Goal: Task Accomplishment & Management: Complete application form

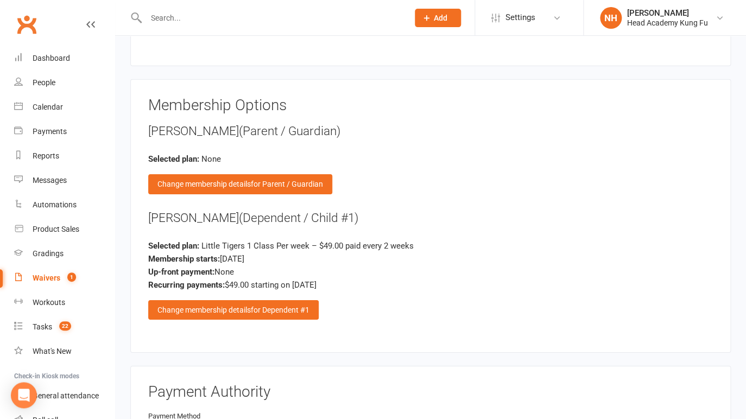
scroll to position [1017, 0]
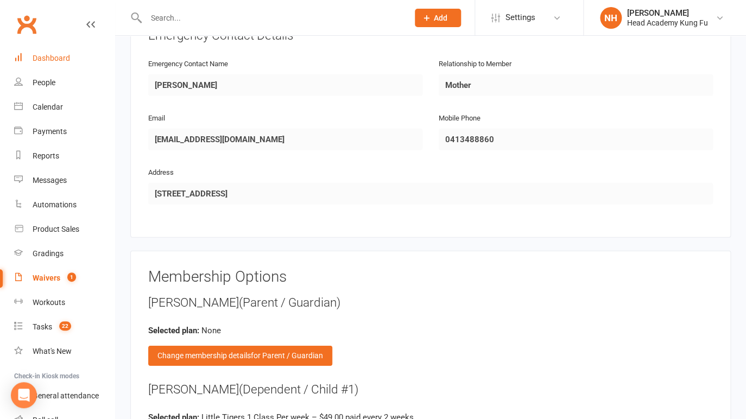
click at [51, 65] on link "Dashboard" at bounding box center [64, 58] width 101 height 24
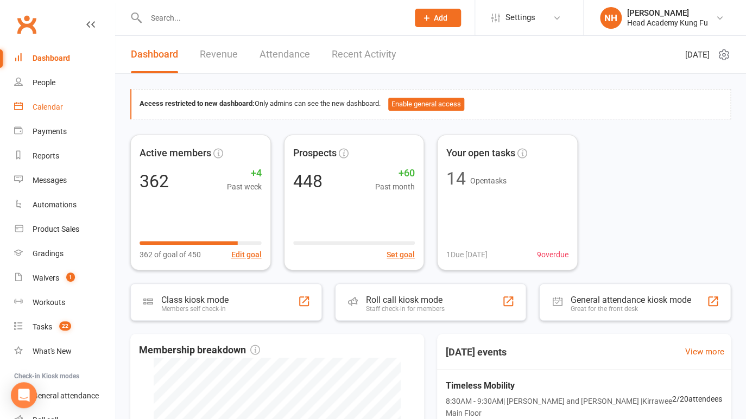
click at [49, 108] on div "Calendar" at bounding box center [48, 107] width 30 height 9
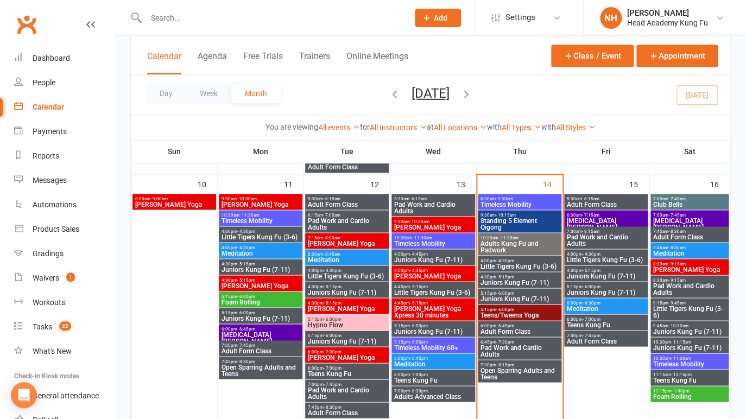
scroll to position [548, 0]
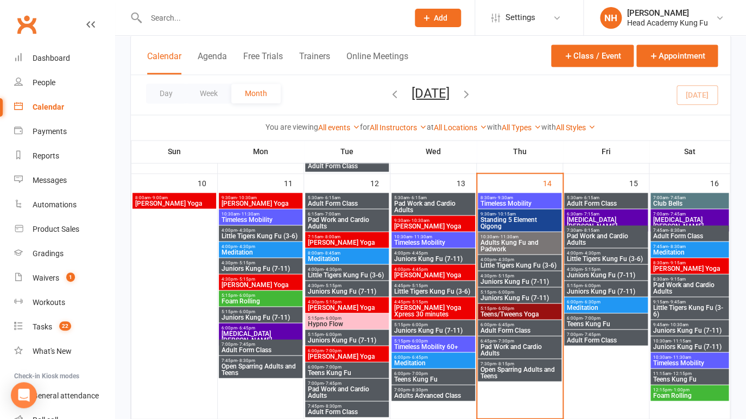
click at [519, 204] on span "Timeless Mobility" at bounding box center [519, 203] width 79 height 7
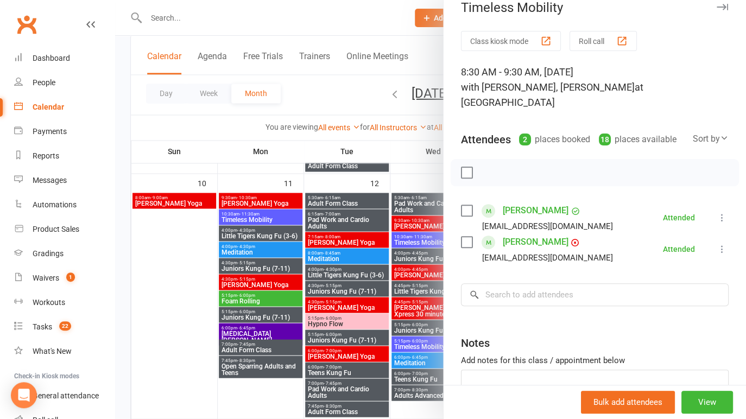
scroll to position [49, 0]
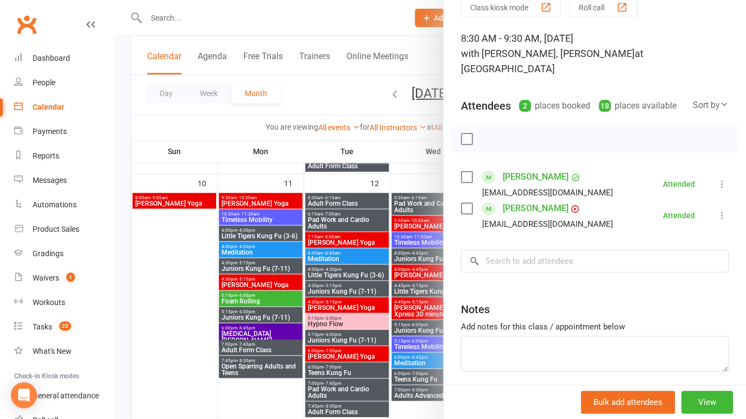
click at [515, 10] on button "Class kiosk mode" at bounding box center [511, 7] width 100 height 20
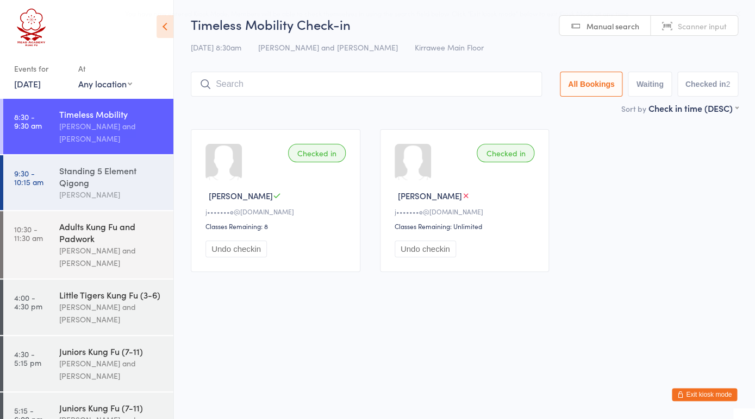
click at [92, 178] on div "Standing 5 Element Qigong" at bounding box center [111, 177] width 105 height 24
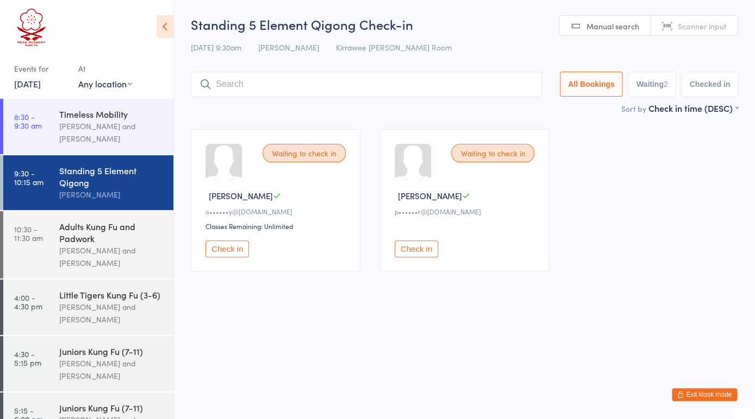
click at [652, 88] on button "Waiting 2" at bounding box center [651, 84] width 48 height 25
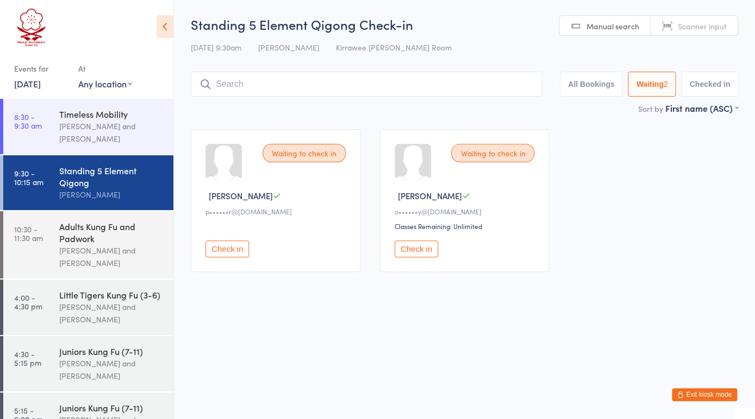
select select "0"
click at [476, 180] on div "Waiting to check in Sandy H o••••••y@yahoo.com.au Classes Remaining: Unlimited …" at bounding box center [465, 200] width 170 height 143
click at [713, 394] on button "Exit kiosk mode" at bounding box center [703, 394] width 65 height 13
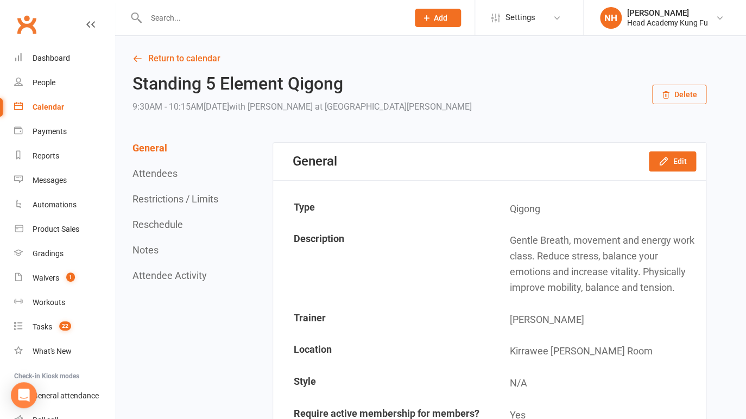
click at [40, 108] on div "Calendar" at bounding box center [49, 107] width 32 height 9
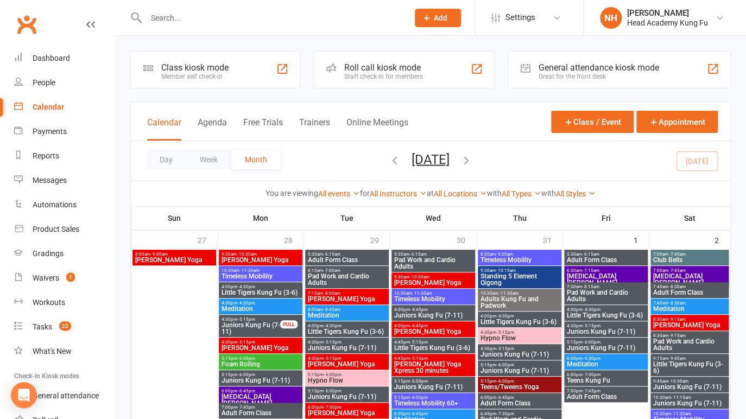
click at [393, 71] on div "Roll call kiosk mode" at bounding box center [383, 67] width 79 height 10
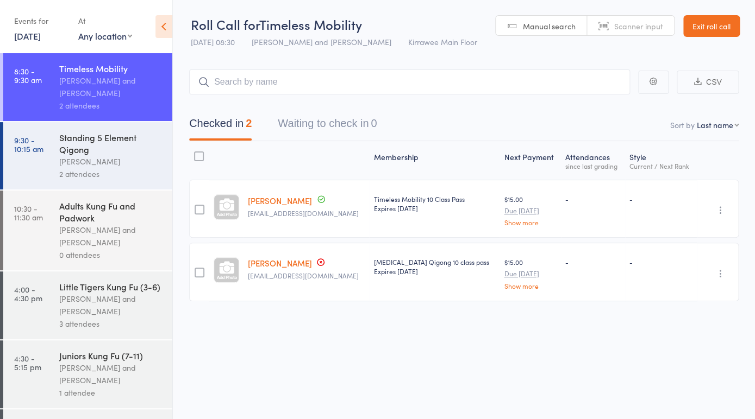
click at [64, 153] on div "Standing 5 Element Qigong" at bounding box center [111, 143] width 104 height 24
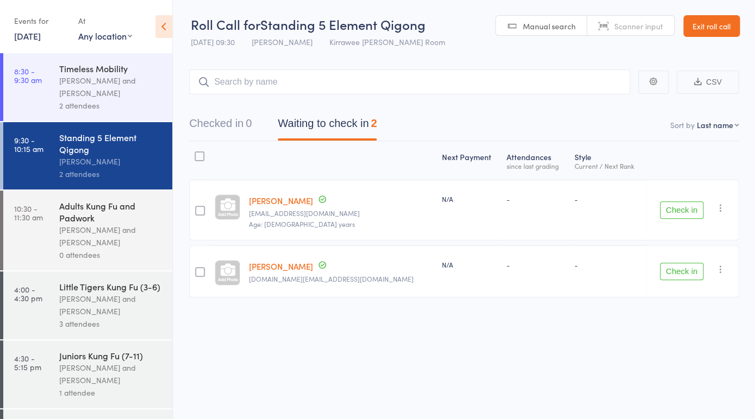
click at [717, 266] on button "button" at bounding box center [720, 269] width 13 height 13
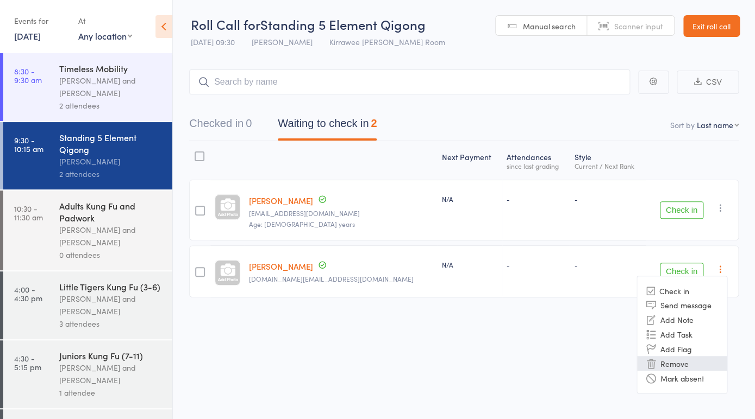
click at [678, 368] on li "Remove" at bounding box center [682, 363] width 90 height 15
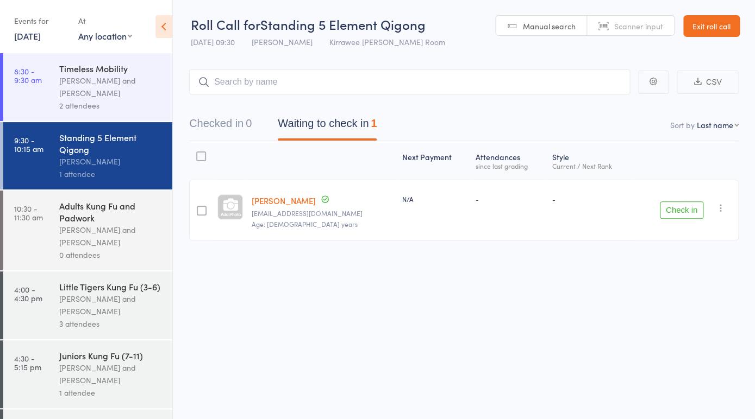
click at [34, 37] on link "14 Aug, 2025" at bounding box center [27, 36] width 27 height 12
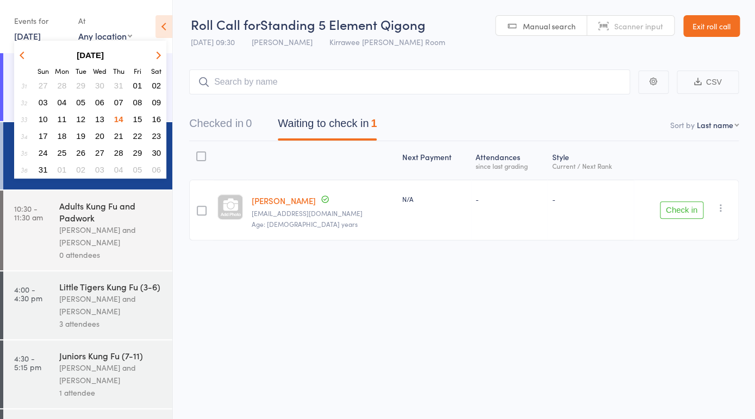
click at [62, 139] on span "18" at bounding box center [62, 135] width 9 height 9
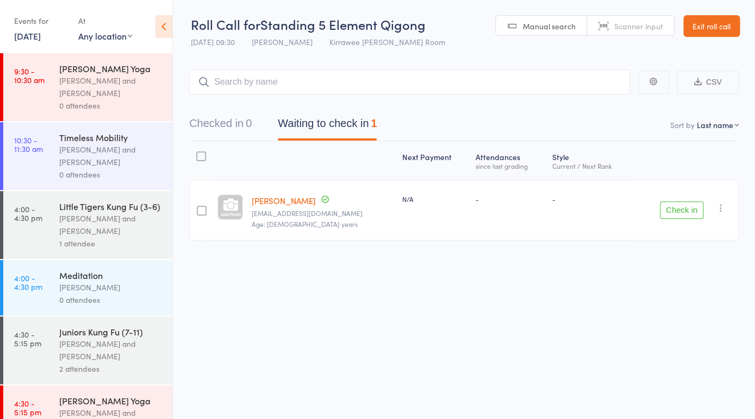
click at [92, 157] on div "Nathan Head and Nathan Donnellan" at bounding box center [111, 155] width 104 height 25
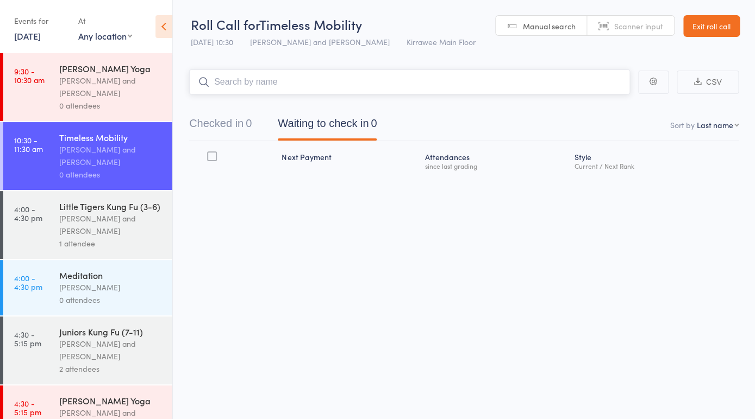
click at [278, 85] on input "search" at bounding box center [409, 82] width 441 height 25
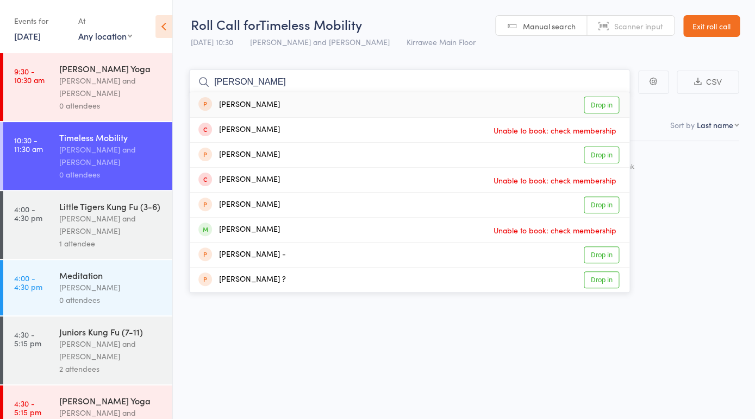
type input "pavla"
click at [261, 102] on div "Pavla Lukac Drop in" at bounding box center [410, 104] width 440 height 25
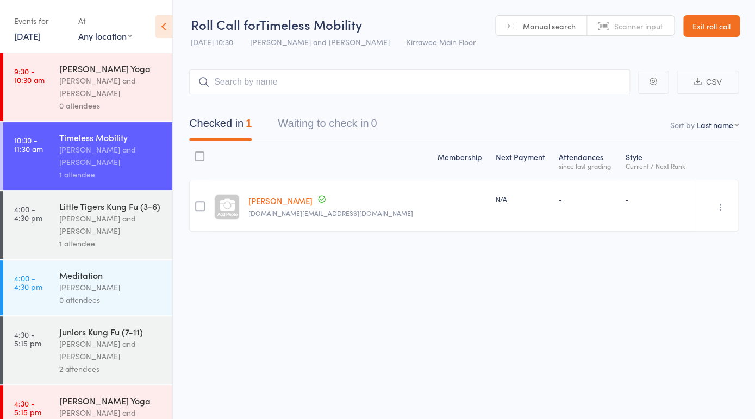
click at [275, 200] on link "Pavla Lukac" at bounding box center [280, 200] width 64 height 11
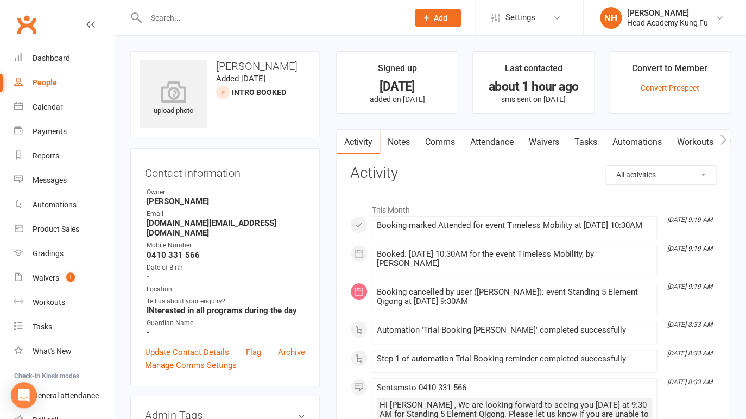
click at [387, 137] on link "Notes" at bounding box center [398, 142] width 37 height 25
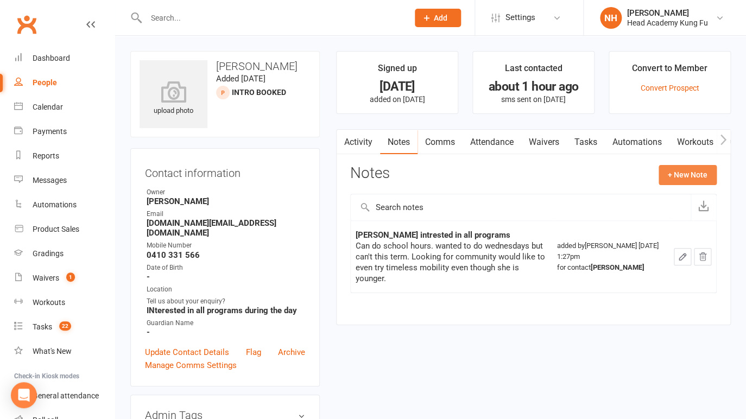
click at [692, 185] on button "+ New Note" at bounding box center [688, 175] width 58 height 20
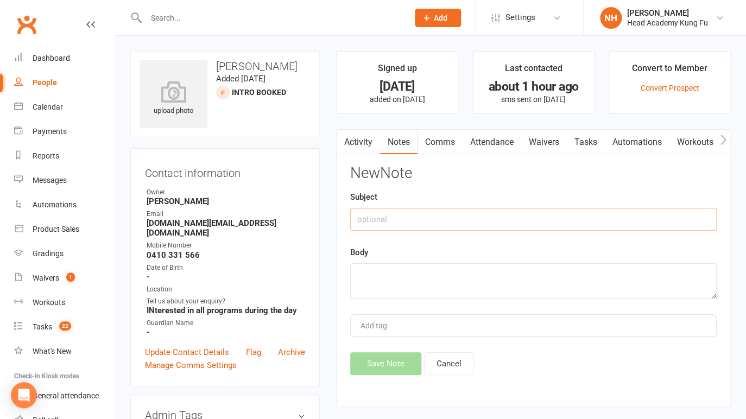
click at [379, 226] on input "text" at bounding box center [533, 219] width 367 height 23
type input "daughter sick rescheduled"
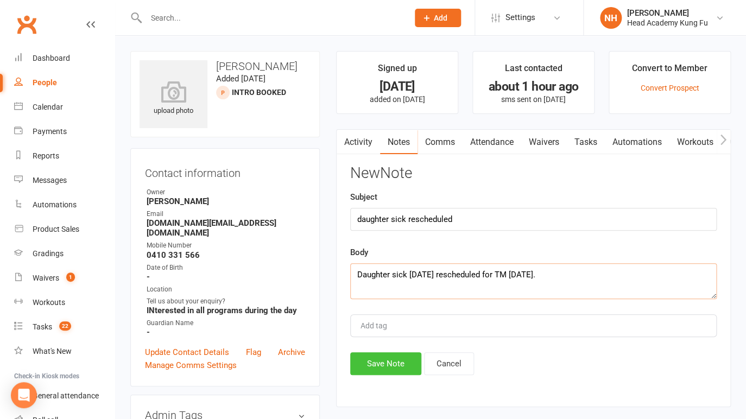
type textarea "Daughter sick Thursday rescheduled for TM next Monday."
click at [382, 366] on button "Save Note" at bounding box center [385, 364] width 71 height 23
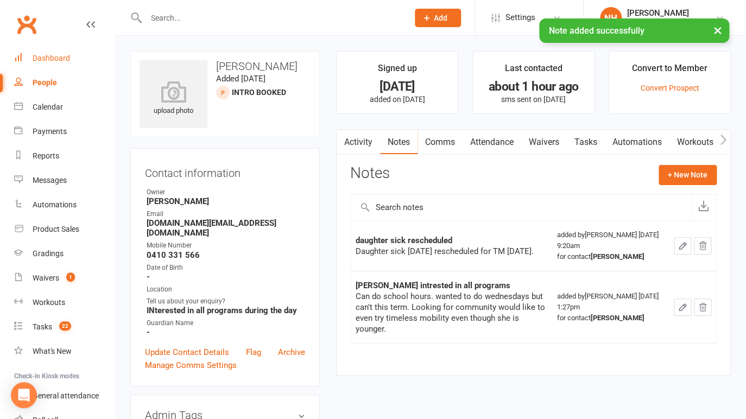
click at [61, 59] on div "Dashboard" at bounding box center [51, 58] width 37 height 9
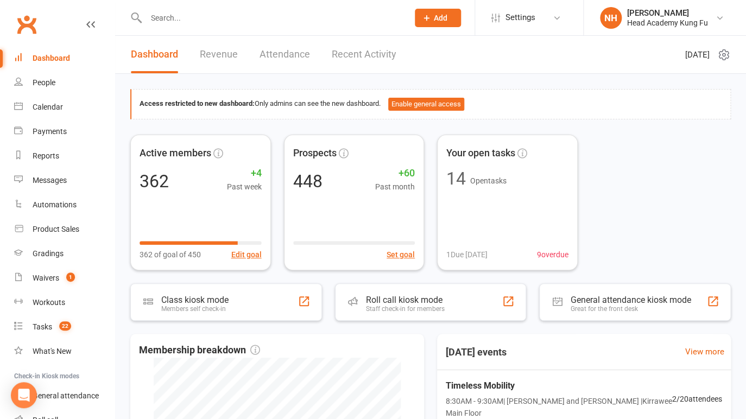
click at [202, 15] on input "text" at bounding box center [272, 17] width 258 height 15
click at [681, 16] on div "[PERSON_NAME]" at bounding box center [667, 13] width 81 height 10
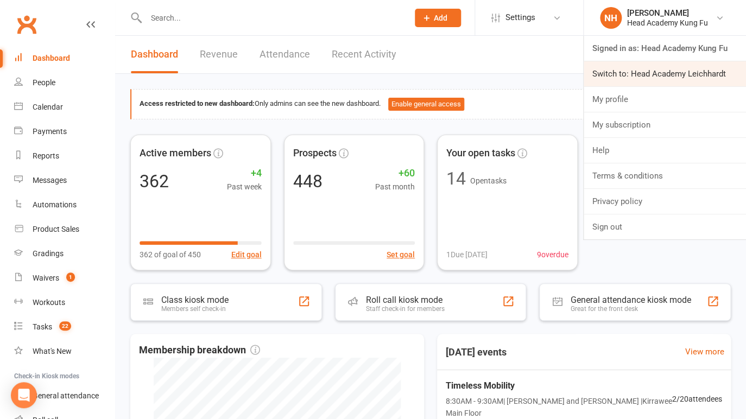
click at [683, 71] on link "Switch to: Head Academy Leichhardt" at bounding box center [665, 73] width 162 height 25
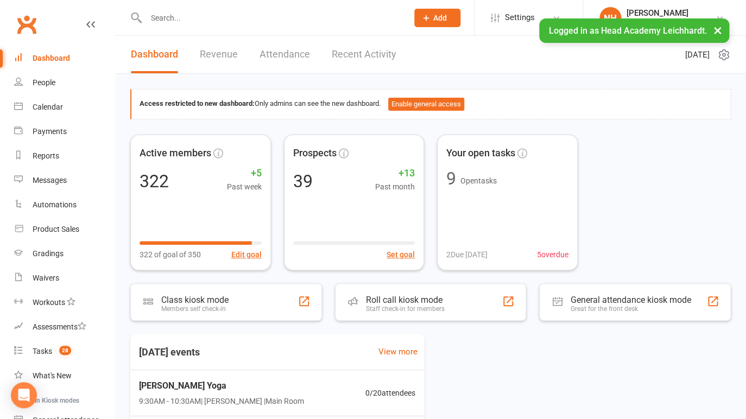
click at [724, 29] on button "×" at bounding box center [718, 29] width 20 height 23
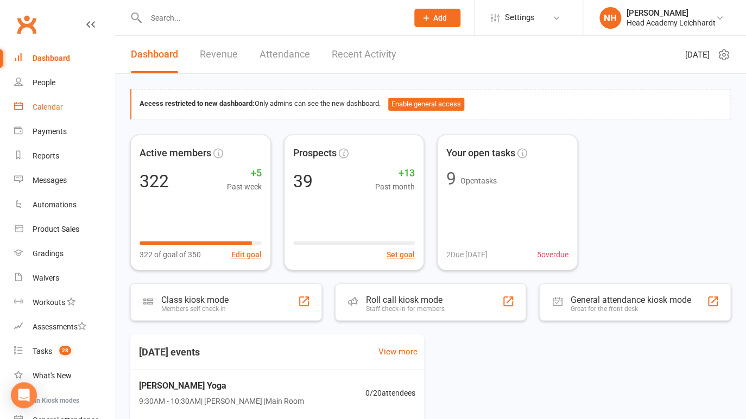
click at [45, 103] on link "Calendar" at bounding box center [64, 107] width 101 height 24
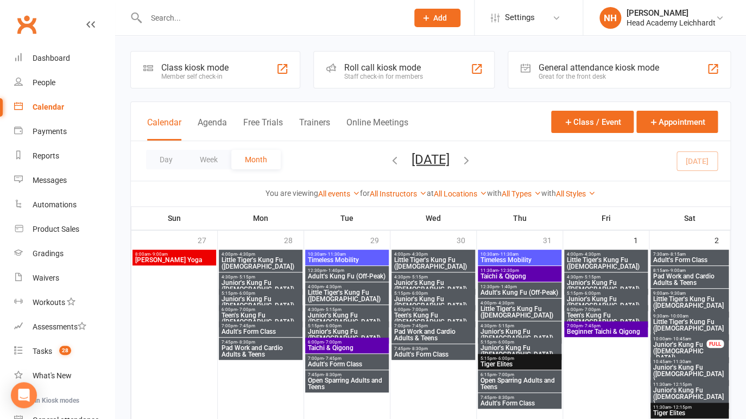
click at [400, 63] on div "Roll call kiosk mode" at bounding box center [383, 67] width 79 height 10
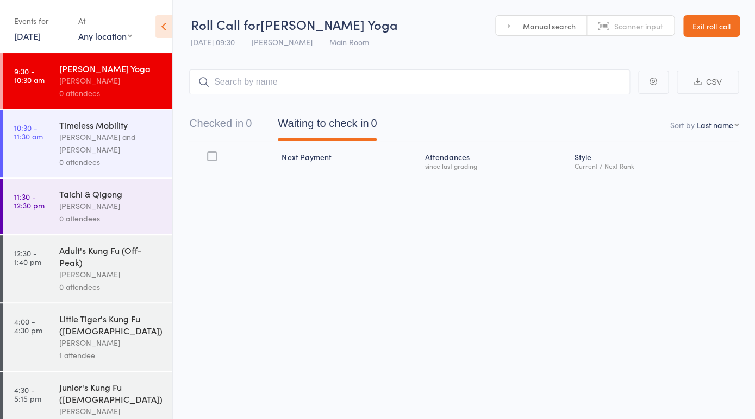
click at [82, 139] on div "Nathan Head and Jun Liew" at bounding box center [111, 143] width 104 height 25
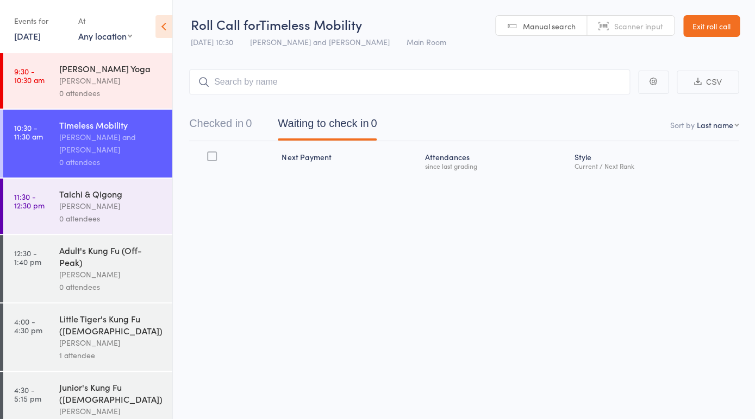
click at [102, 212] on div "0 attendees" at bounding box center [111, 218] width 104 height 12
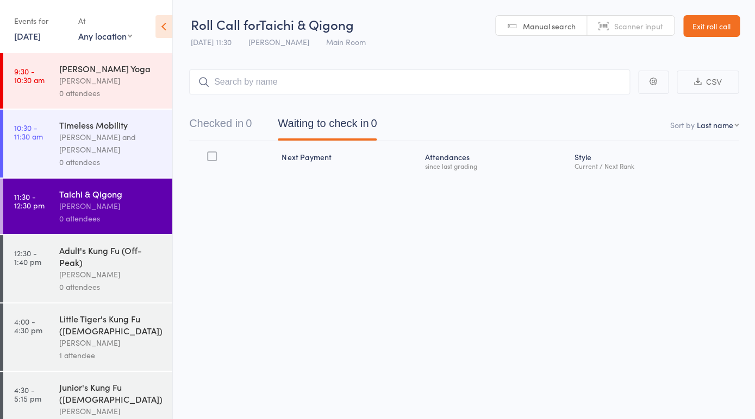
click at [712, 27] on link "Exit roll call" at bounding box center [711, 26] width 57 height 22
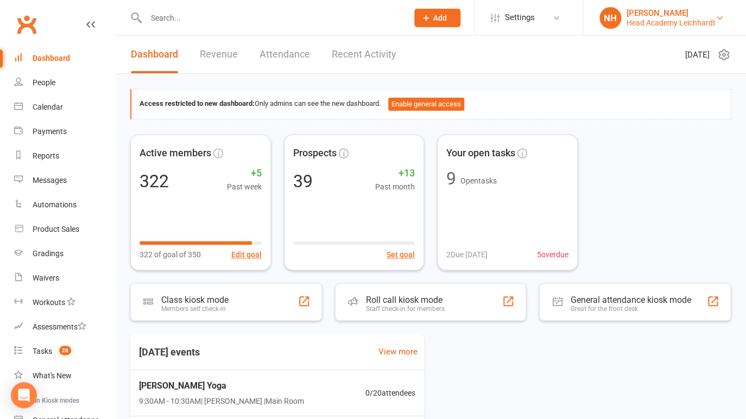
click at [674, 17] on div "[PERSON_NAME]" at bounding box center [671, 13] width 89 height 10
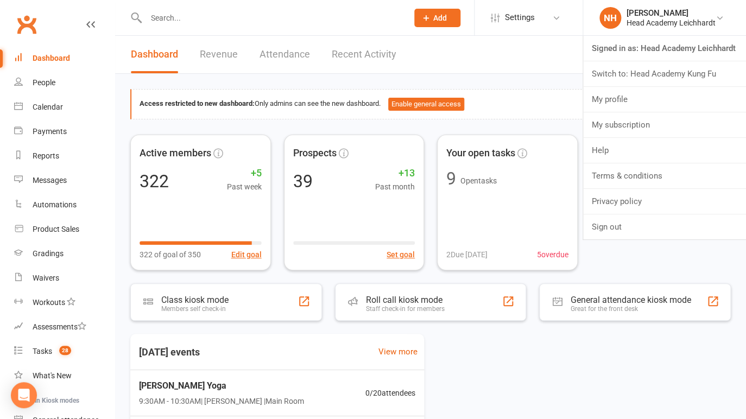
click at [673, 76] on link "Switch to: Head Academy Kung Fu" at bounding box center [664, 73] width 163 height 25
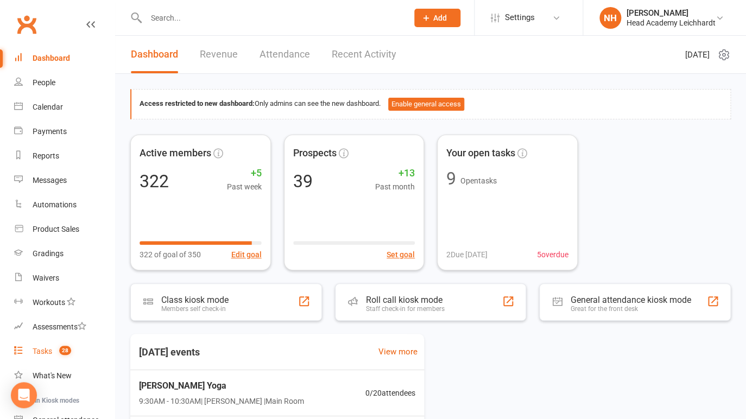
click at [41, 348] on div "Tasks" at bounding box center [43, 351] width 20 height 9
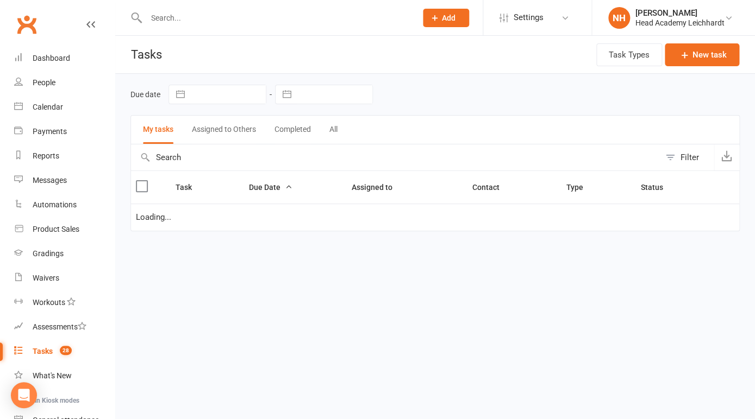
select select "started"
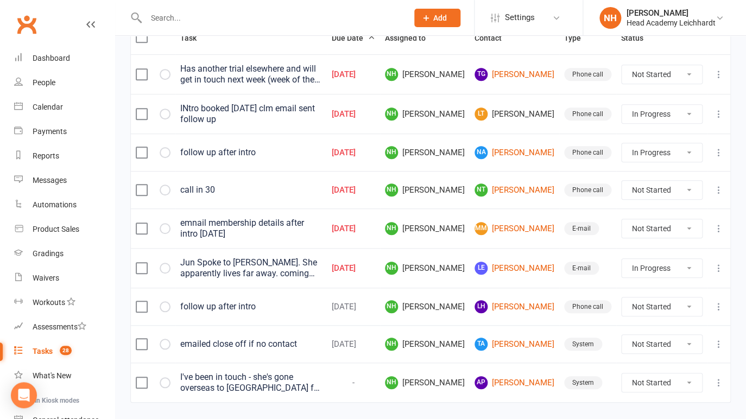
scroll to position [177, 0]
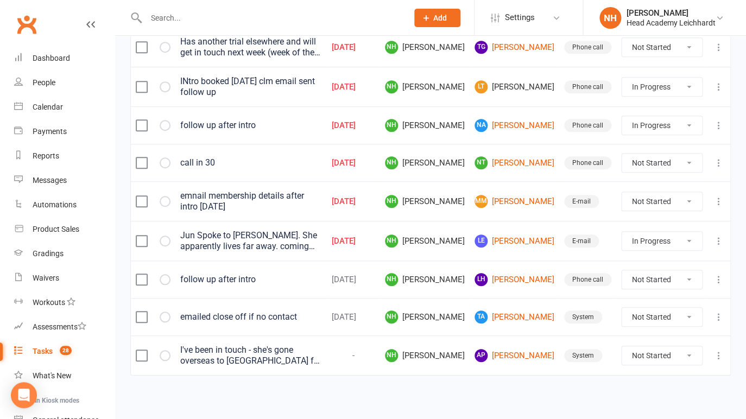
click option "In Progress" at bounding box center [0, 0] width 0 height 0
select select "unstarted"
select select "started"
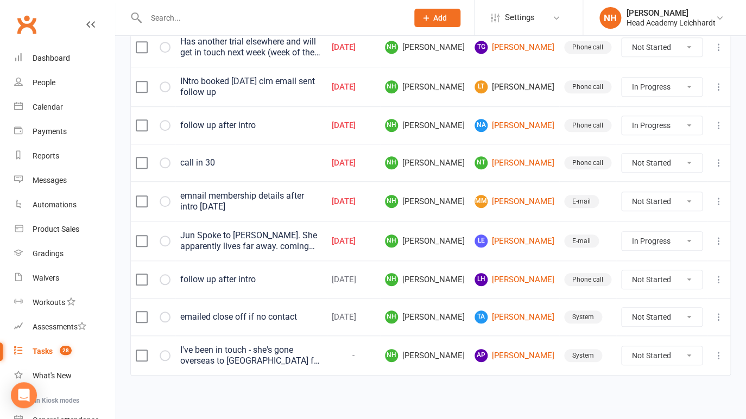
select select "started"
click at [716, 312] on icon at bounding box center [719, 317] width 11 height 11
click at [622, 362] on link "Edit" at bounding box center [664, 358] width 108 height 22
select select "19708"
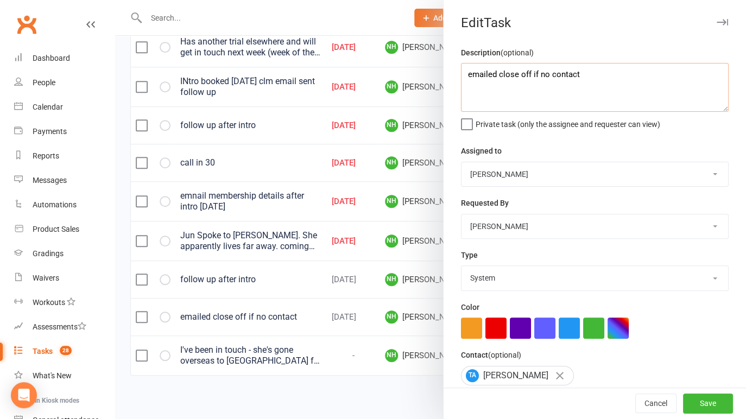
click at [464, 77] on textarea "emailed close off if no contact" at bounding box center [595, 87] width 268 height 49
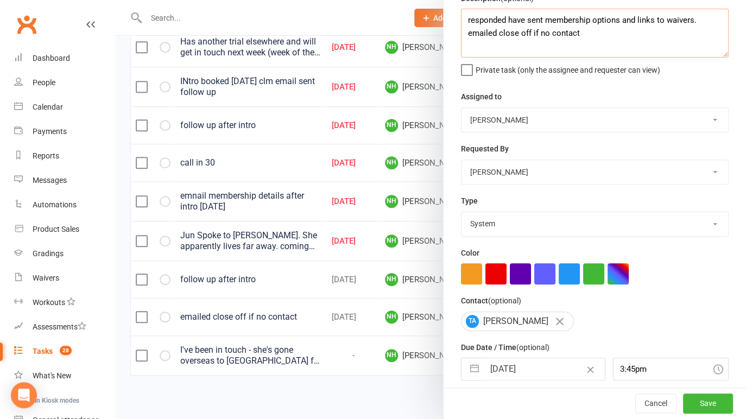
scroll to position [97, 0]
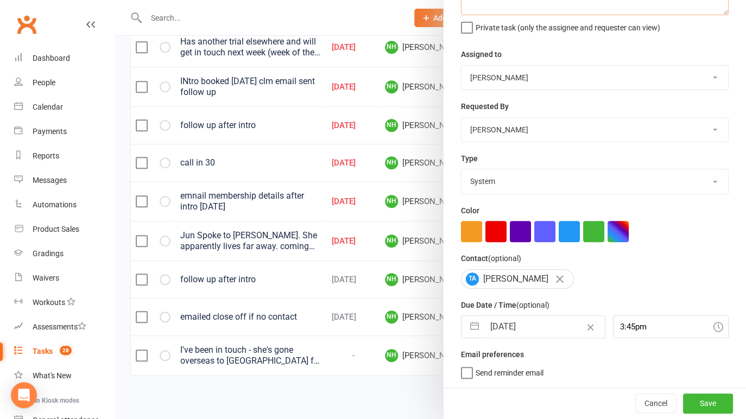
type textarea "responded have sent membership options and links to waivers. emailed close off …"
click at [538, 329] on input "15 Aug 2025" at bounding box center [545, 327] width 121 height 22
select select "6"
select select "2025"
select select "7"
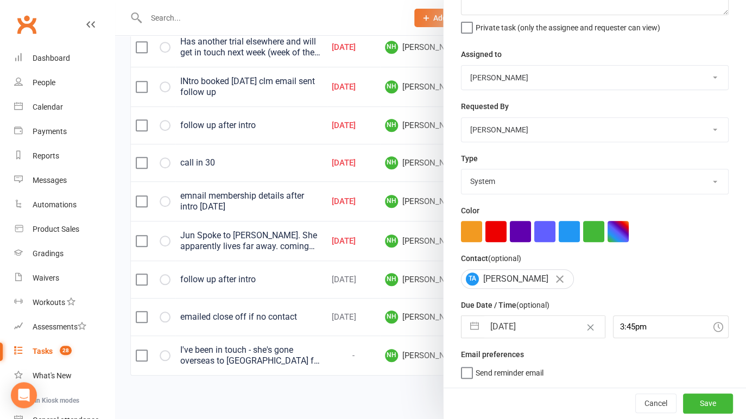
select select "2025"
select select "8"
select select "2025"
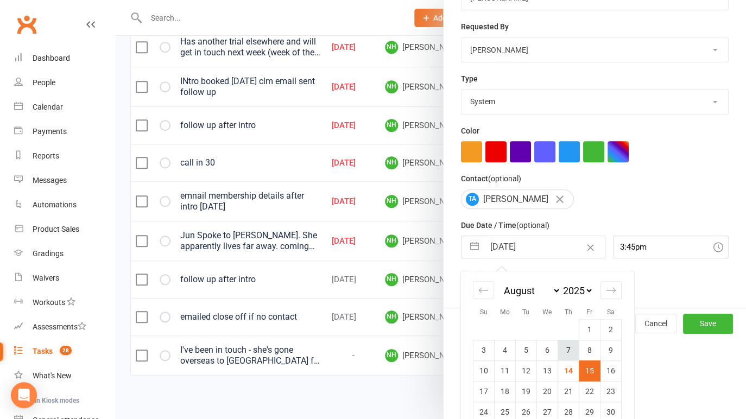
scroll to position [185, 0]
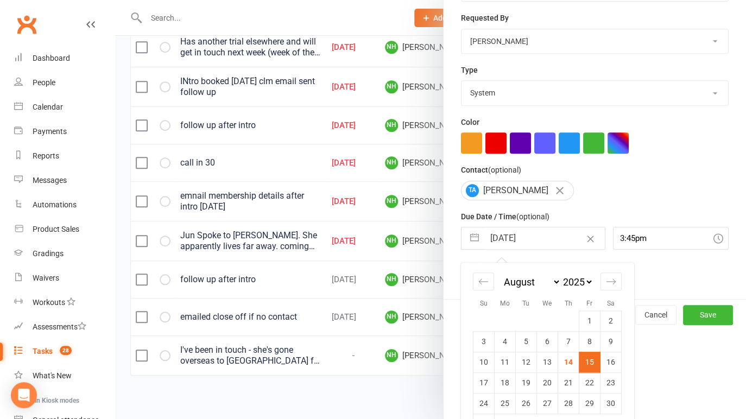
click at [583, 365] on td "15" at bounding box center [590, 362] width 21 height 21
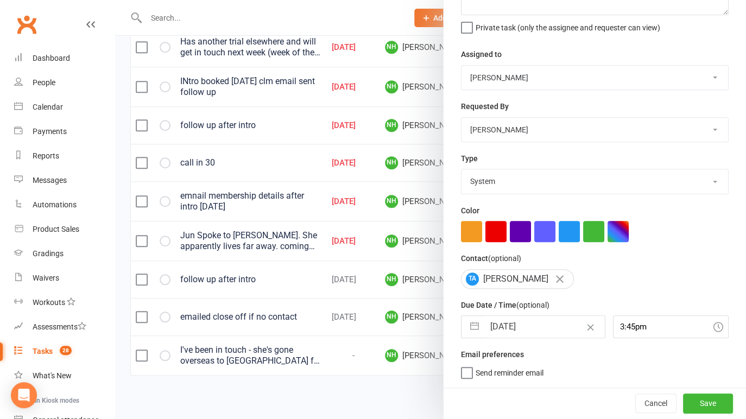
scroll to position [97, 0]
click at [697, 405] on button "Save" at bounding box center [708, 404] width 50 height 20
select select "started"
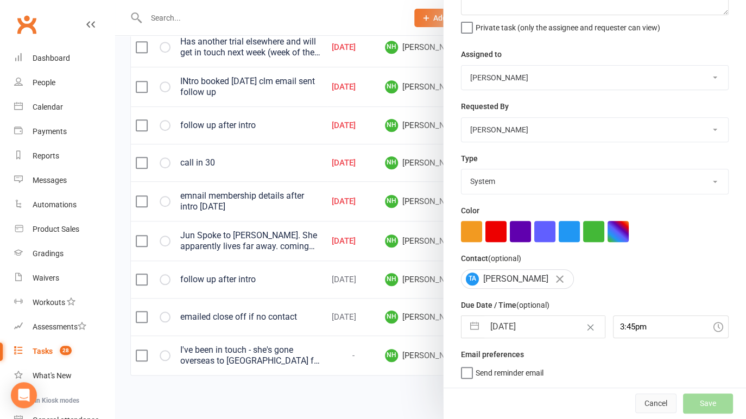
select select "started"
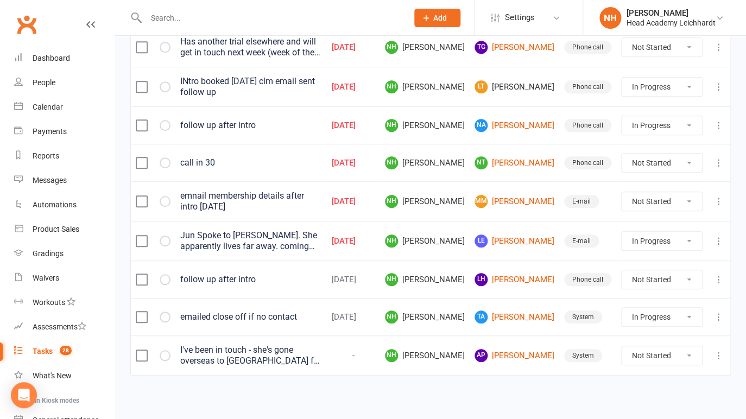
select select "started"
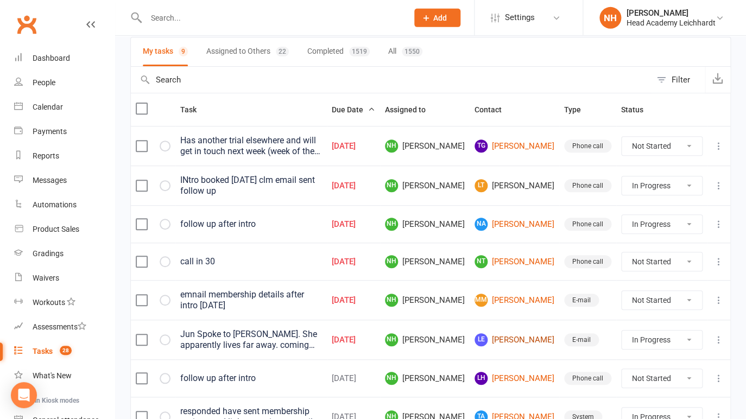
scroll to position [0, 0]
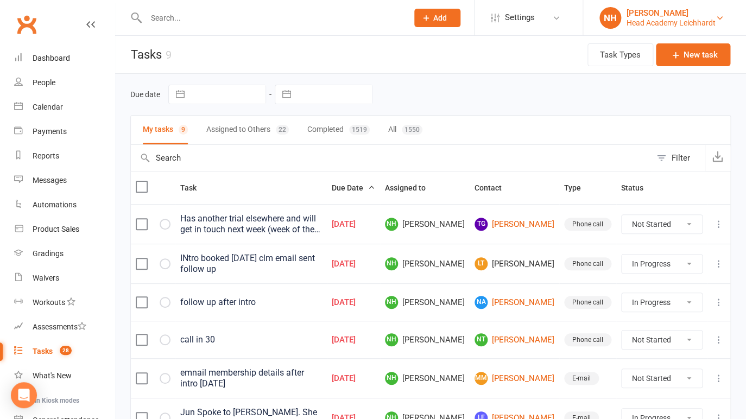
drag, startPoint x: 676, startPoint y: 21, endPoint x: 682, endPoint y: 23, distance: 6.2
click at [676, 21] on div "Head Academy Leichhardt" at bounding box center [671, 23] width 89 height 10
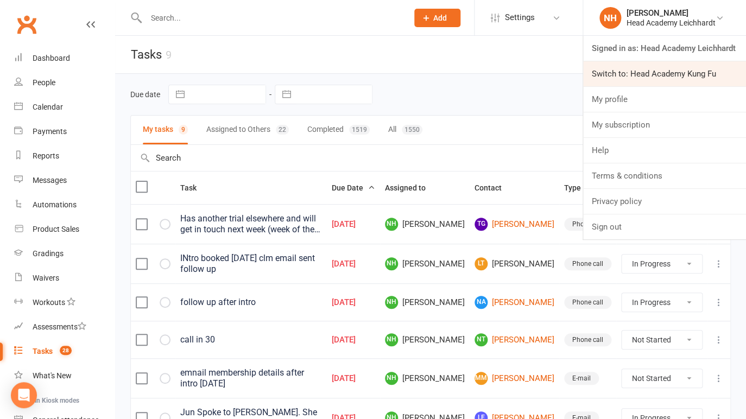
click at [655, 79] on link "Switch to: Head Academy Kung Fu" at bounding box center [664, 73] width 163 height 25
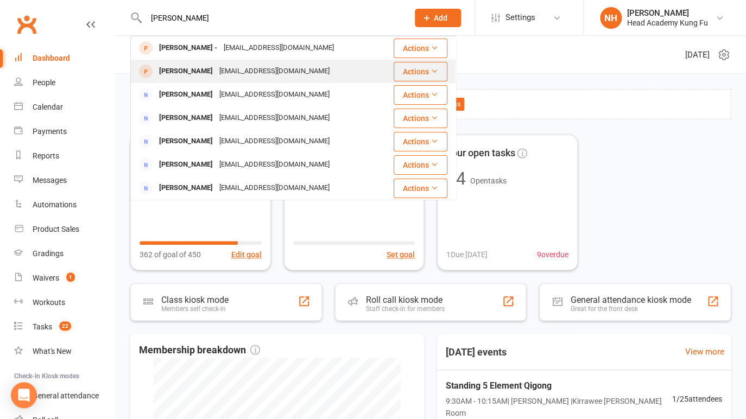
type input "[PERSON_NAME]"
click at [196, 72] on div "[PERSON_NAME]" at bounding box center [186, 72] width 60 height 16
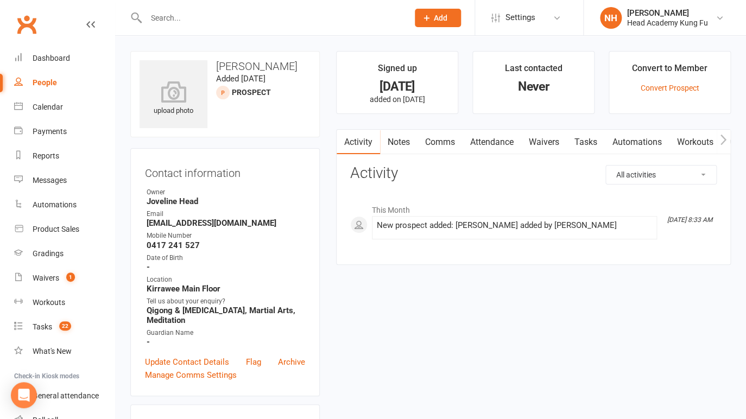
click at [589, 142] on link "Tasks" at bounding box center [586, 142] width 38 height 25
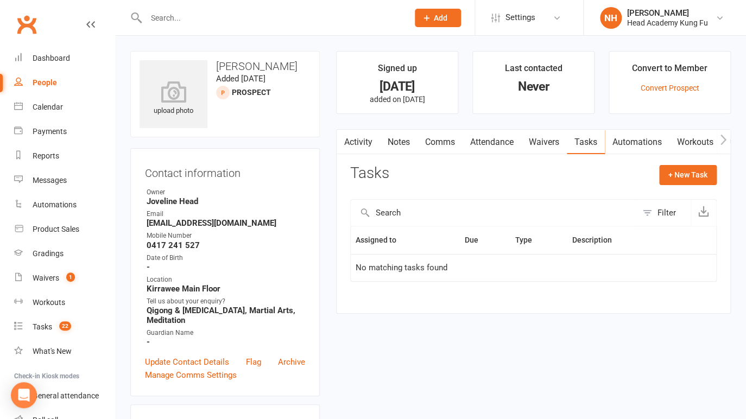
click at [184, 18] on input "text" at bounding box center [272, 17] width 258 height 15
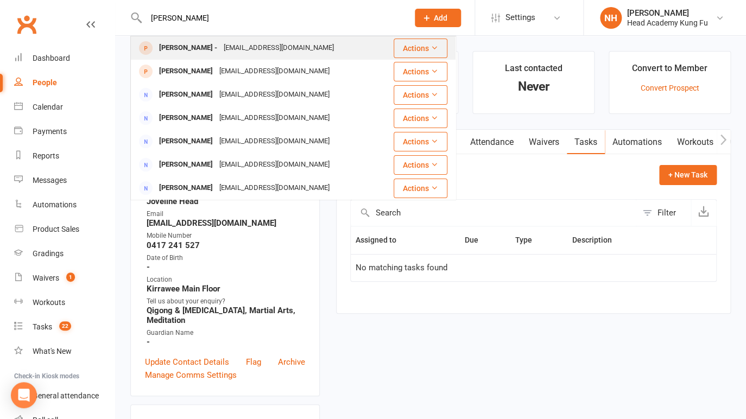
type input "[PERSON_NAME]"
click at [178, 46] on div "[PERSON_NAME] -" at bounding box center [188, 48] width 65 height 16
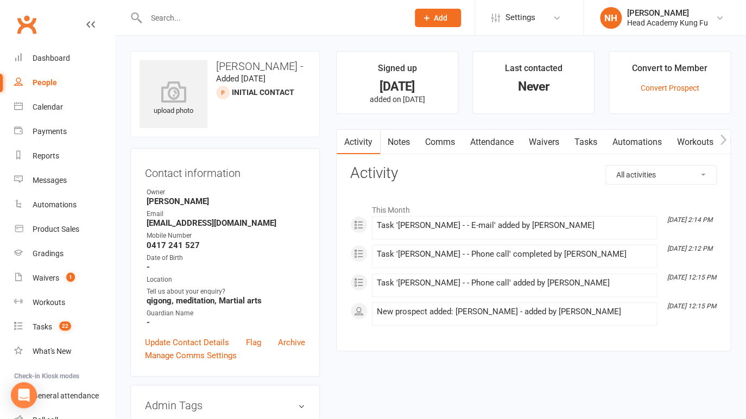
click at [590, 138] on link "Tasks" at bounding box center [586, 142] width 38 height 25
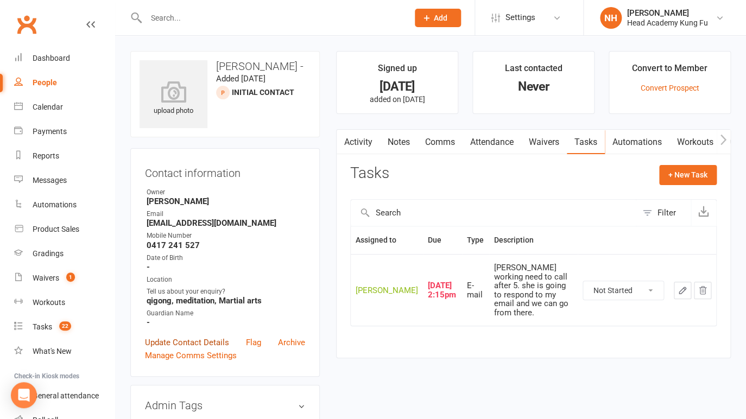
click at [195, 343] on link "Update Contact Details" at bounding box center [187, 342] width 84 height 13
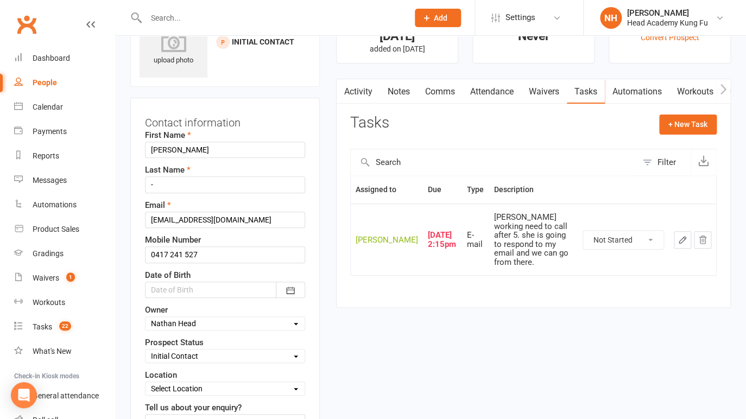
scroll to position [51, 0]
click at [50, 54] on link "Dashboard" at bounding box center [64, 58] width 101 height 24
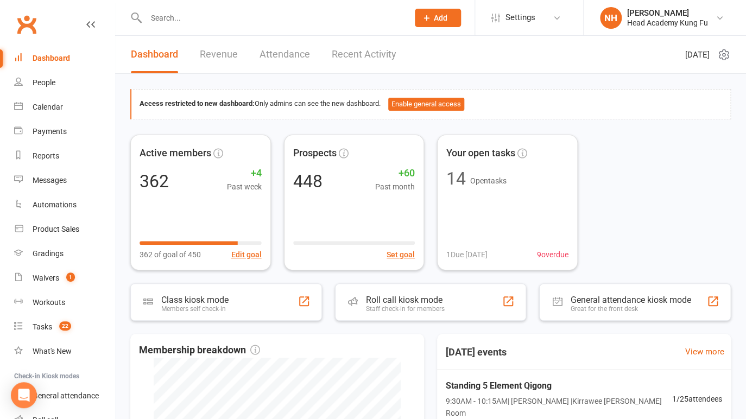
click at [189, 16] on input "text" at bounding box center [272, 17] width 258 height 15
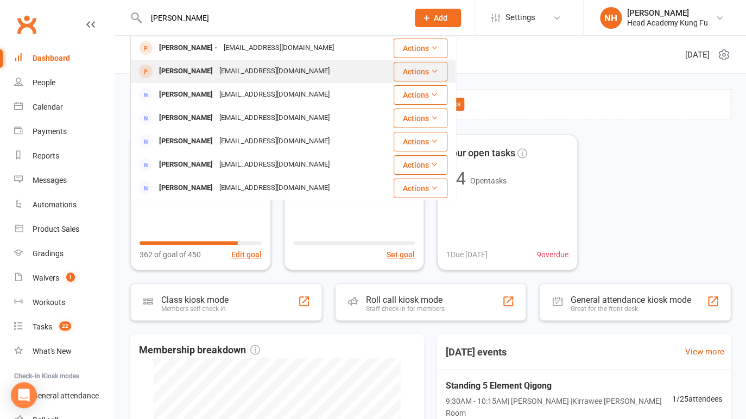
type input "pauline"
click at [200, 67] on div "Pauline Bendon" at bounding box center [186, 72] width 60 height 16
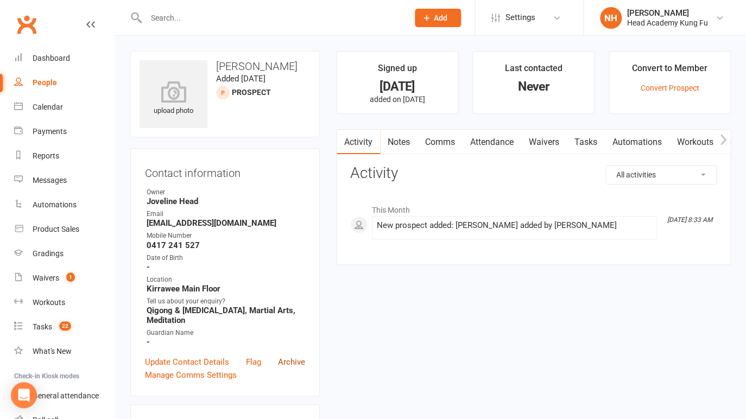
click at [296, 356] on link "Archive" at bounding box center [291, 362] width 27 height 13
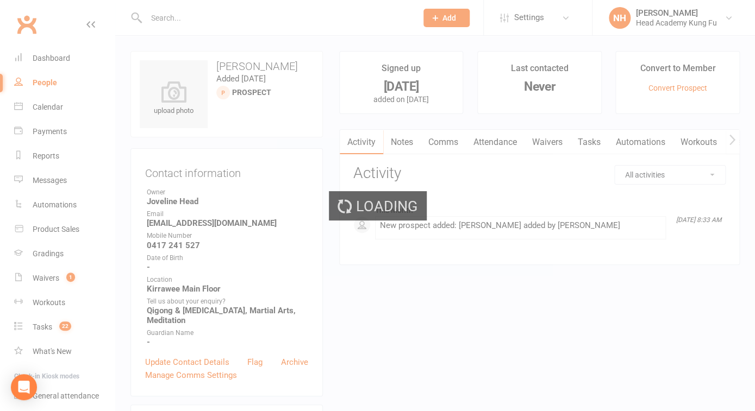
select select "100"
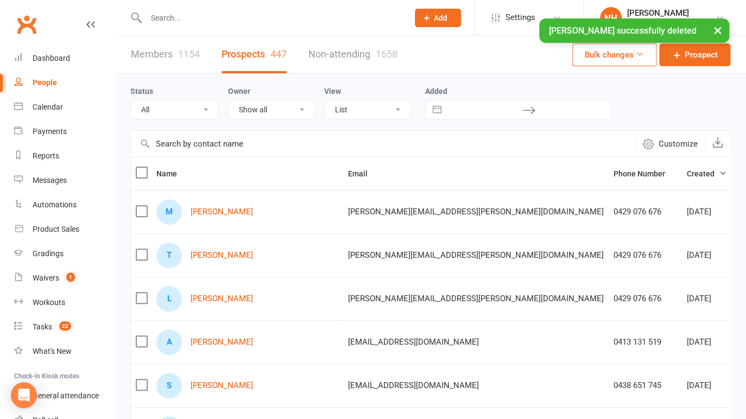
click at [166, 16] on input "text" at bounding box center [272, 17] width 258 height 15
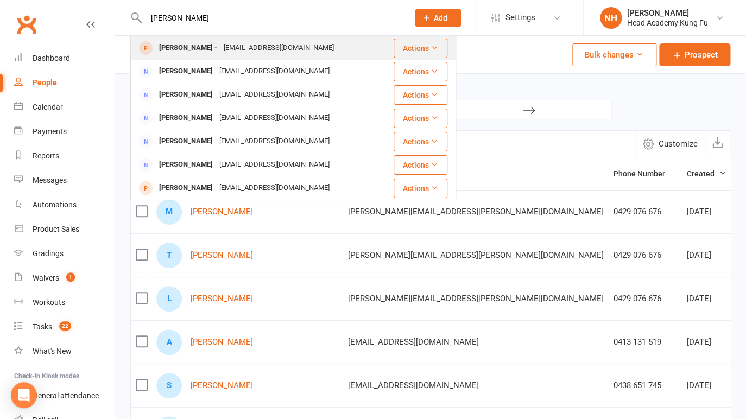
type input "pauline"
click at [164, 55] on div "Pauline -" at bounding box center [188, 48] width 65 height 16
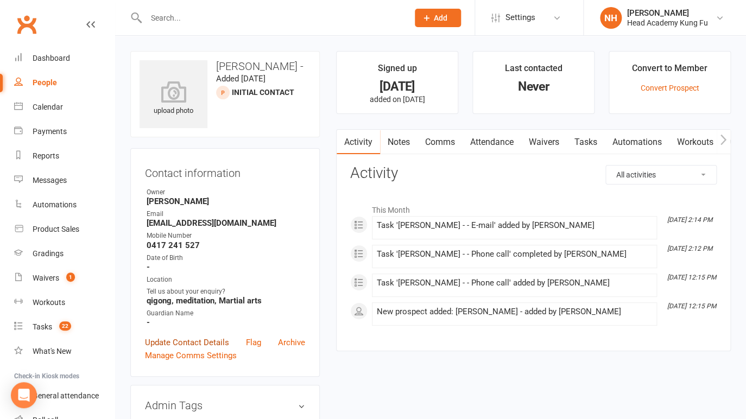
click at [180, 344] on link "Update Contact Details" at bounding box center [187, 342] width 84 height 13
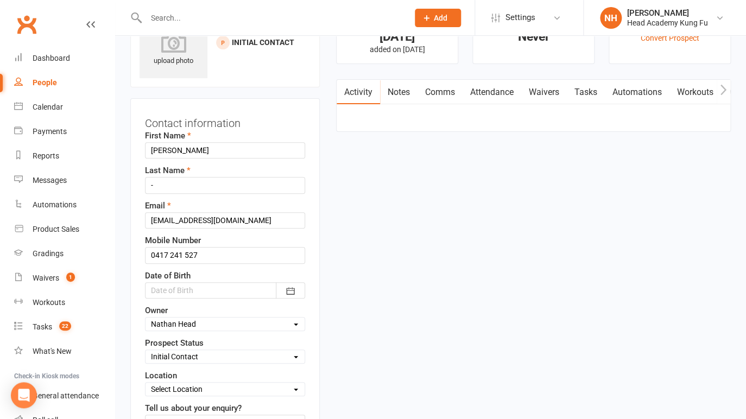
scroll to position [51, 0]
drag, startPoint x: 160, startPoint y: 186, endPoint x: 141, endPoint y: 183, distance: 19.3
click at [141, 183] on div "Contact information First Name Pauline Last Name - Email paulinebendon@bigpond.…" at bounding box center [225, 306] width 190 height 419
type input "Bendon"
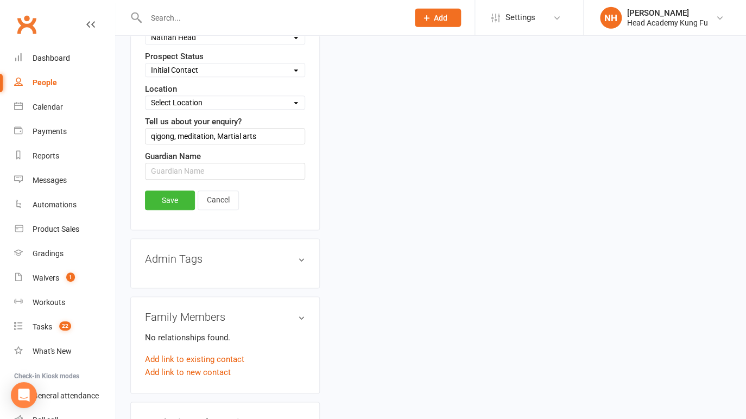
scroll to position [364, 0]
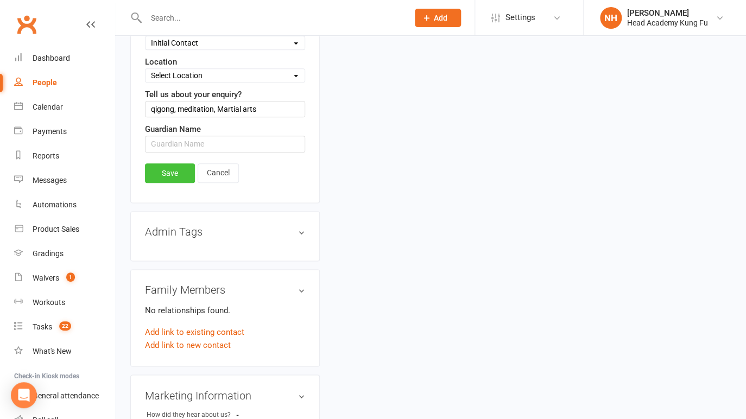
click at [168, 167] on link "Save" at bounding box center [170, 174] width 50 height 20
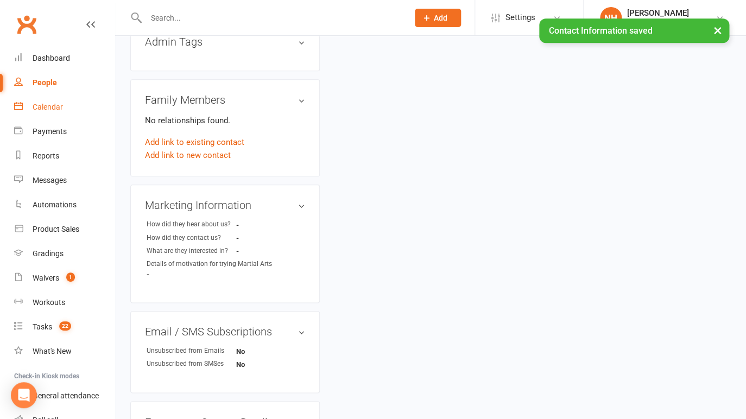
click at [46, 105] on div "Calendar" at bounding box center [48, 107] width 30 height 9
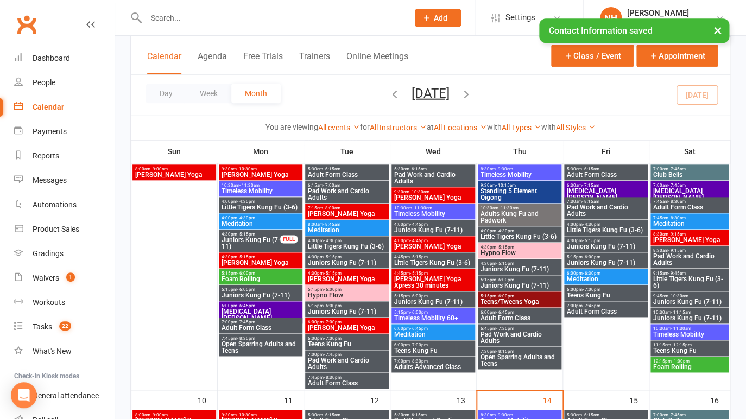
scroll to position [443, 0]
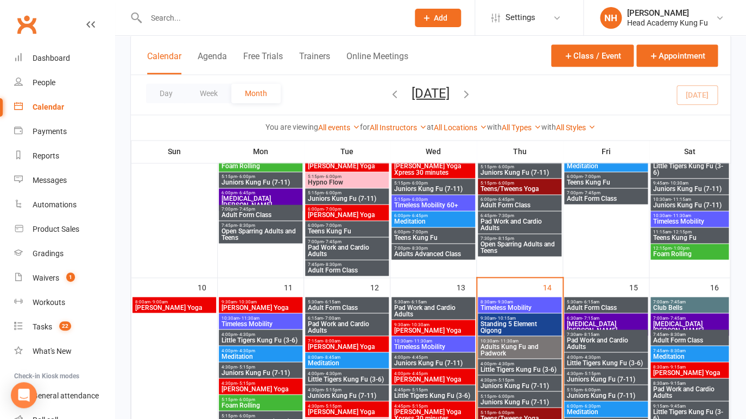
click at [696, 319] on span "7:00am - 7:45am" at bounding box center [690, 318] width 74 height 5
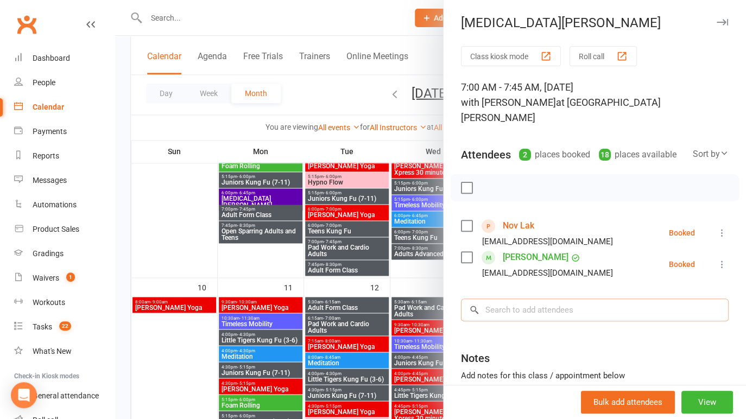
click at [523, 309] on input "search" at bounding box center [595, 310] width 268 height 23
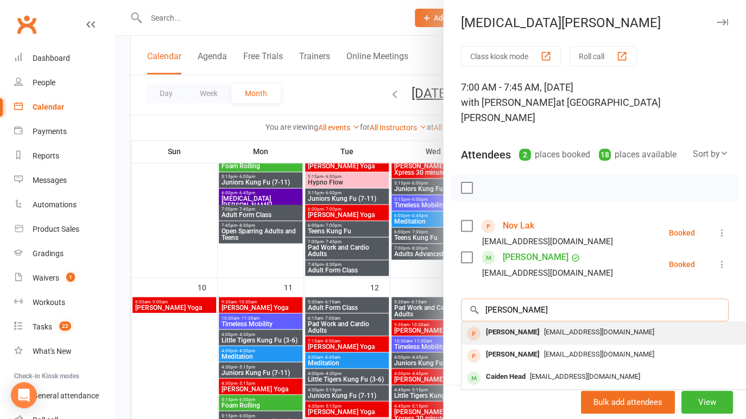
type input "pauline"
click at [515, 329] on div "Pauline Bendon" at bounding box center [513, 333] width 62 height 16
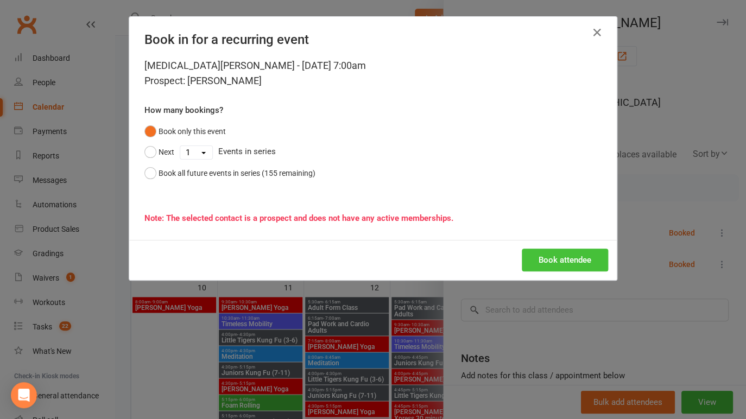
click at [545, 260] on button "Book attendee" at bounding box center [565, 260] width 86 height 23
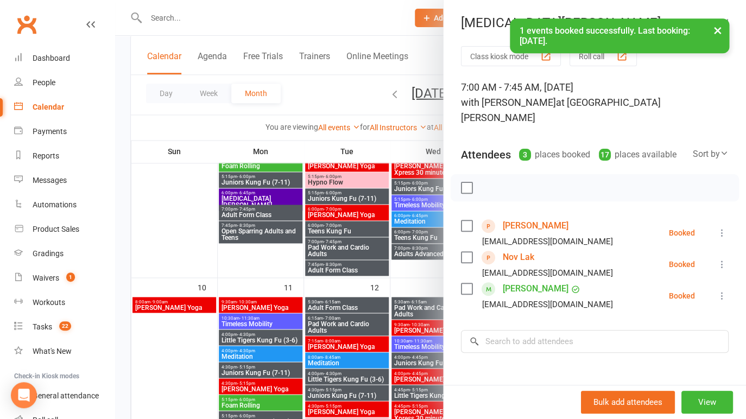
click at [715, 33] on button "×" at bounding box center [718, 29] width 20 height 23
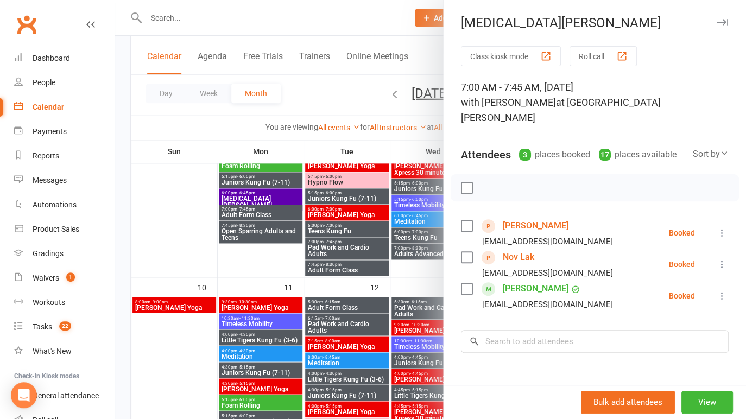
click at [717, 23] on icon "button" at bounding box center [722, 22] width 11 height 7
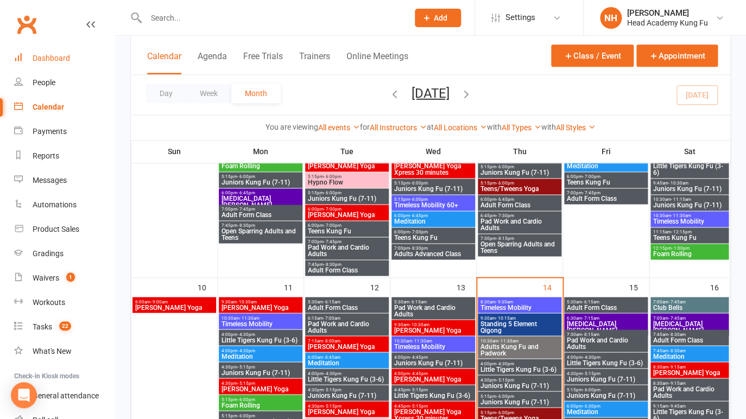
click at [51, 60] on div "Dashboard" at bounding box center [51, 58] width 37 height 9
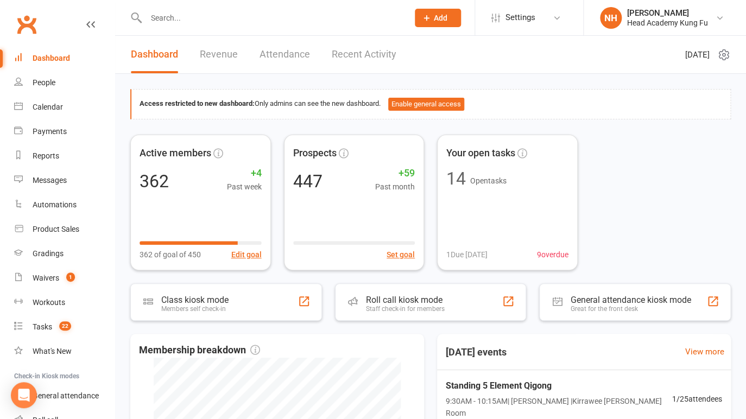
click at [209, 17] on input "text" at bounding box center [272, 17] width 258 height 15
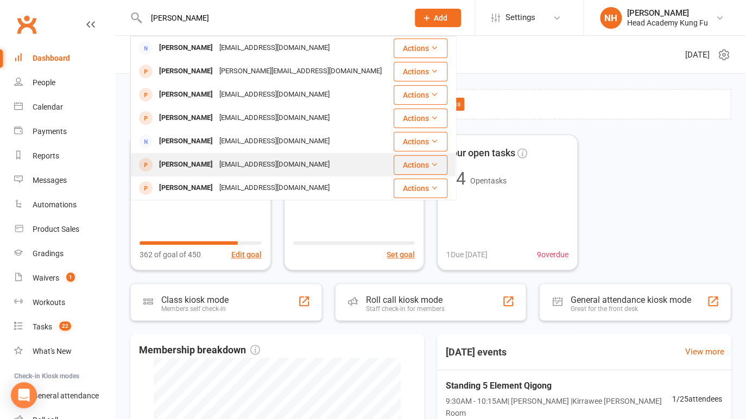
type input "christine"
click at [211, 167] on div "Christine Van Vuuren" at bounding box center [186, 165] width 60 height 16
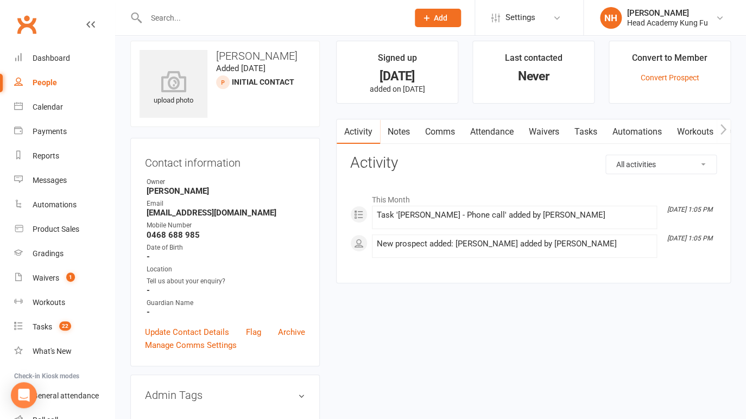
scroll to position [17, 0]
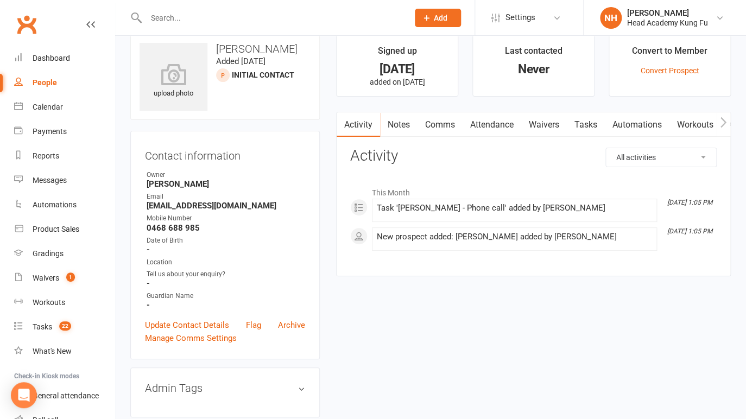
click at [577, 127] on link "Tasks" at bounding box center [586, 124] width 38 height 25
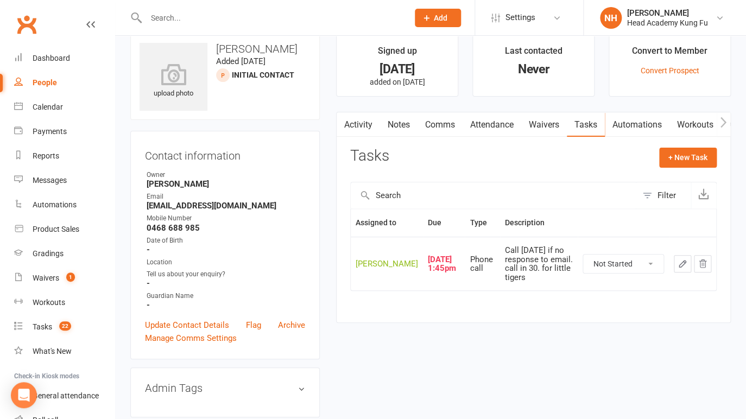
click at [392, 126] on link "Notes" at bounding box center [398, 124] width 37 height 25
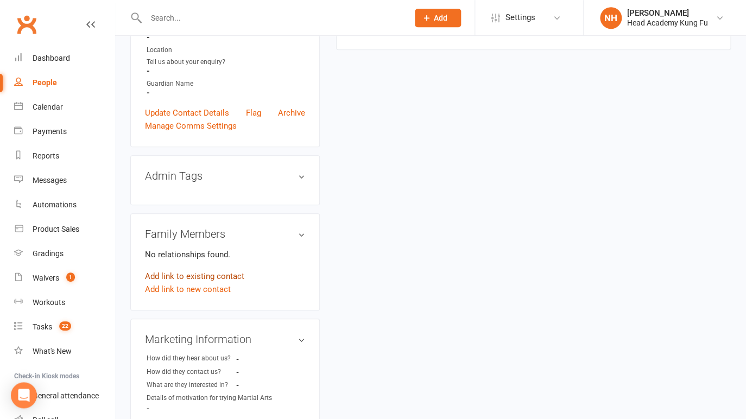
scroll to position [235, 0]
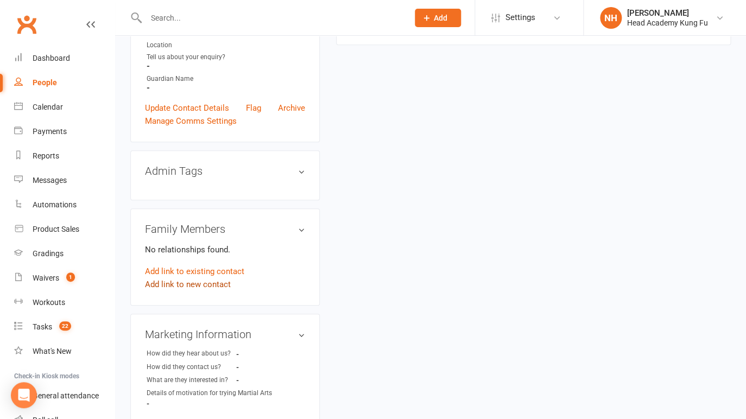
click at [180, 283] on link "Add link to new contact" at bounding box center [188, 284] width 86 height 13
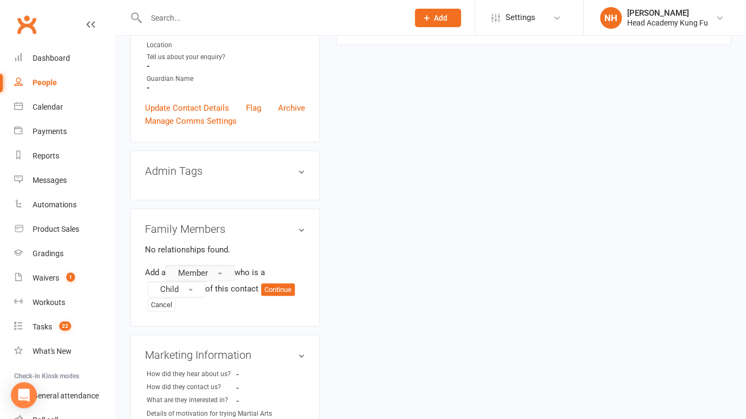
click at [222, 274] on span "button" at bounding box center [220, 274] width 4 height 2
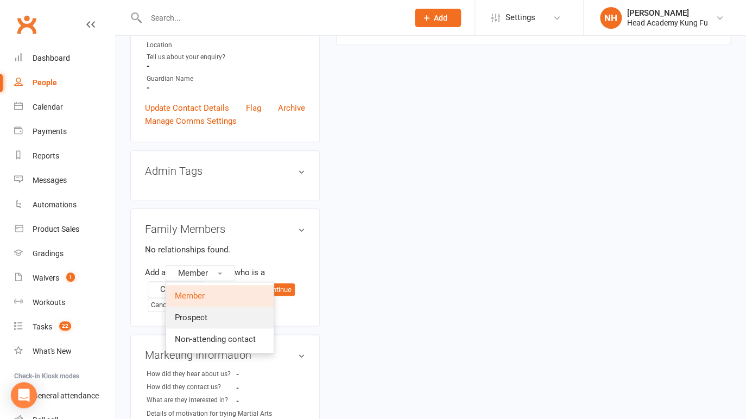
click at [212, 316] on link "Prospect" at bounding box center [220, 318] width 108 height 22
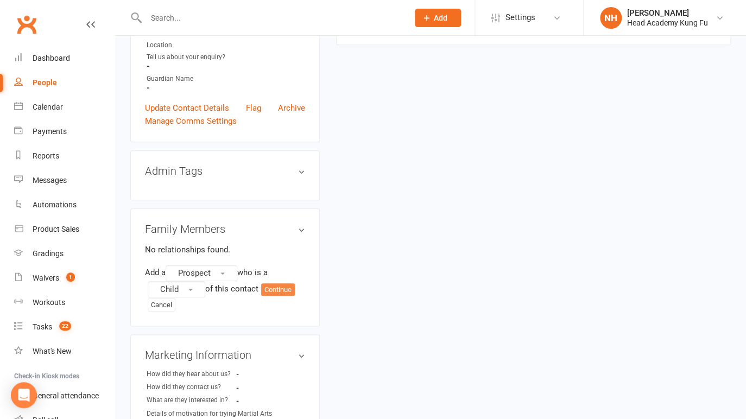
click at [287, 287] on button "Continue" at bounding box center [278, 290] width 34 height 13
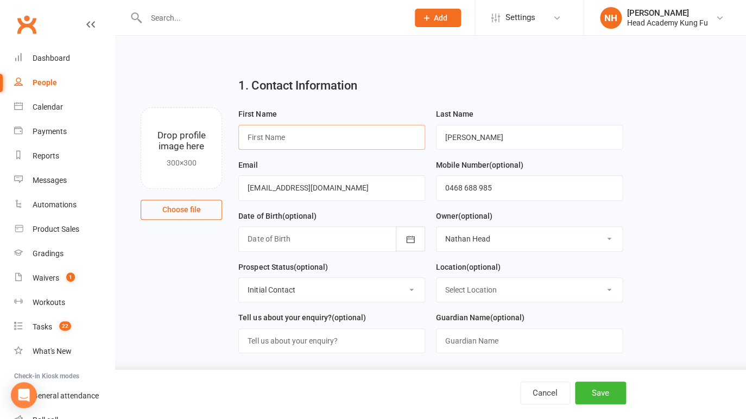
click at [294, 148] on input "text" at bounding box center [331, 137] width 187 height 25
click at [294, 140] on input "text" at bounding box center [331, 137] width 187 height 25
type input "Leo"
click at [394, 217] on div "Date of Birth (optional) 2021 - 2040 2021 2022 2023 2024 2025 2026 2027 2028 20…" at bounding box center [331, 231] width 187 height 42
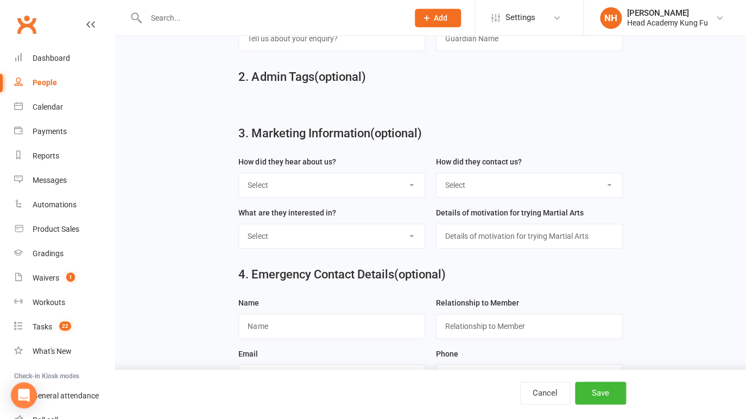
scroll to position [304, 0]
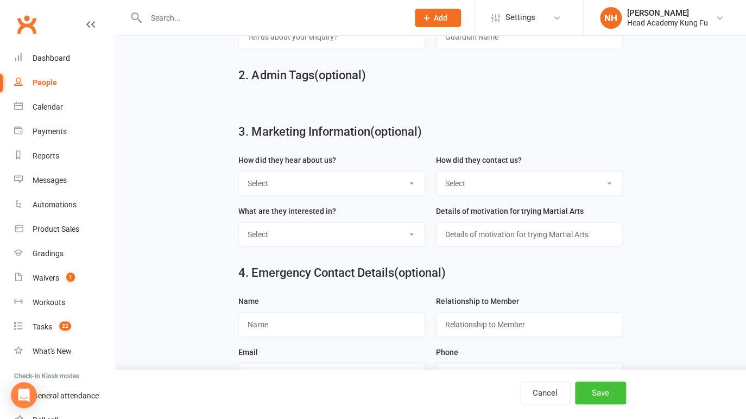
click at [606, 392] on button "Save" at bounding box center [600, 393] width 51 height 23
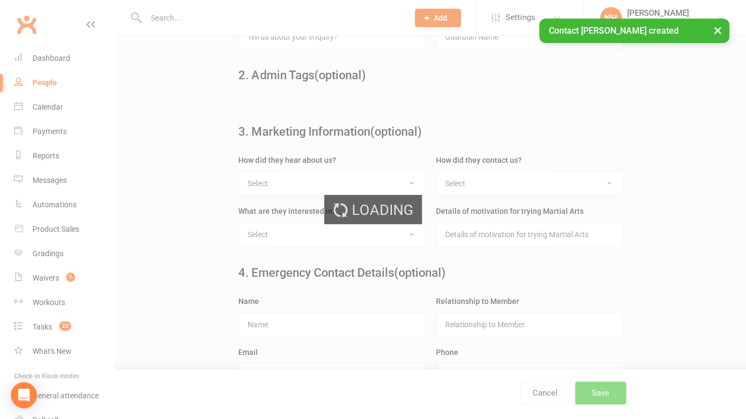
scroll to position [0, 0]
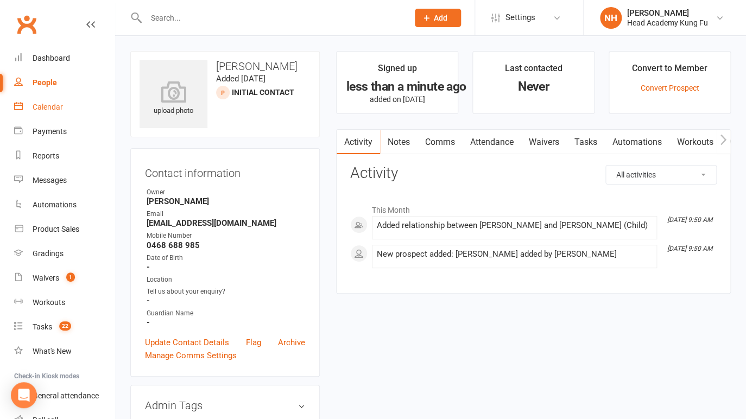
click at [42, 105] on div "Calendar" at bounding box center [48, 107] width 30 height 9
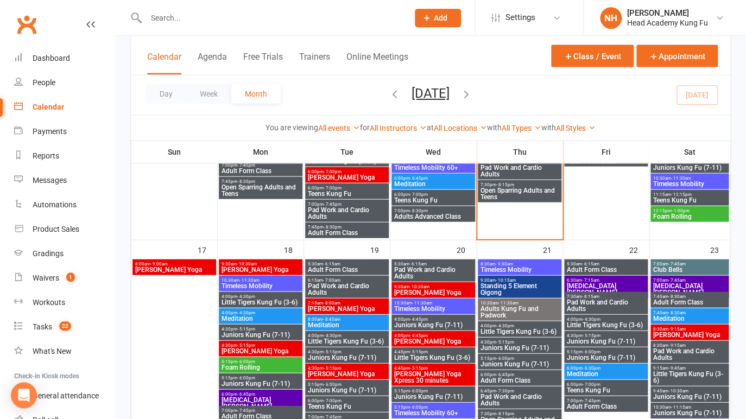
scroll to position [730, 0]
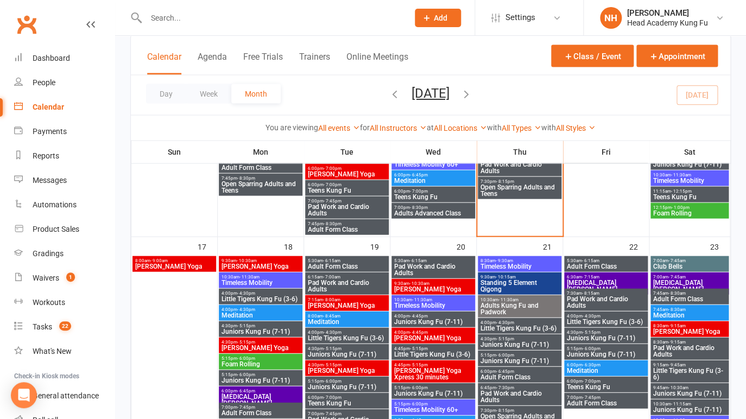
click at [418, 351] on span "Little Tigers Kung Fu (3-6)" at bounding box center [433, 354] width 79 height 7
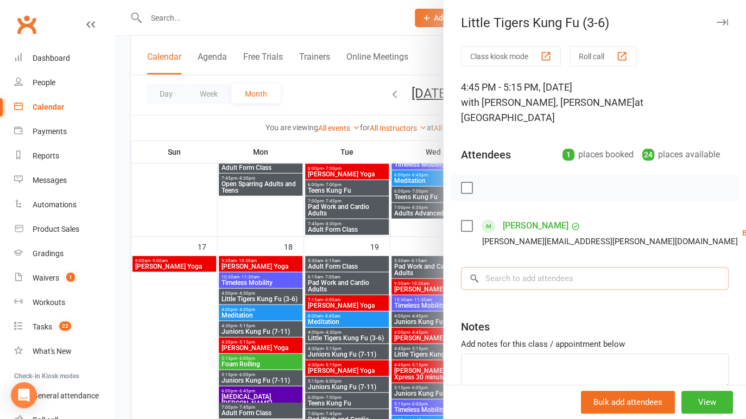
click at [504, 277] on input "search" at bounding box center [595, 278] width 268 height 23
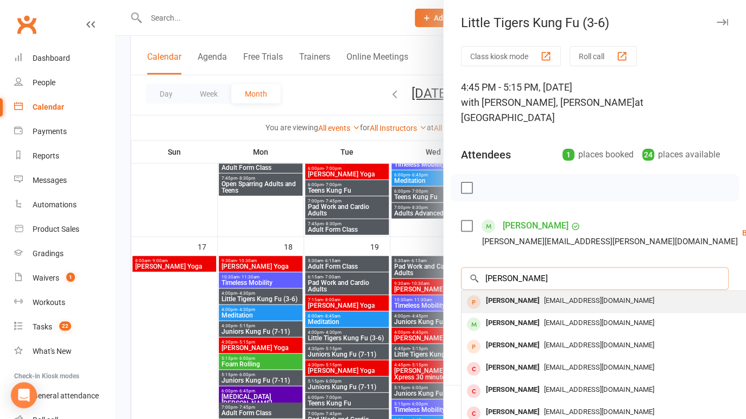
type input "leo va"
click at [514, 300] on div "Leo Van Vuuren" at bounding box center [513, 301] width 62 height 16
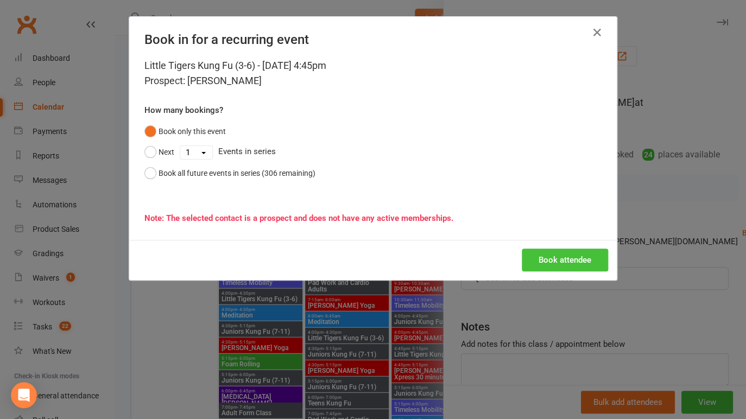
click at [562, 259] on button "Book attendee" at bounding box center [565, 260] width 86 height 23
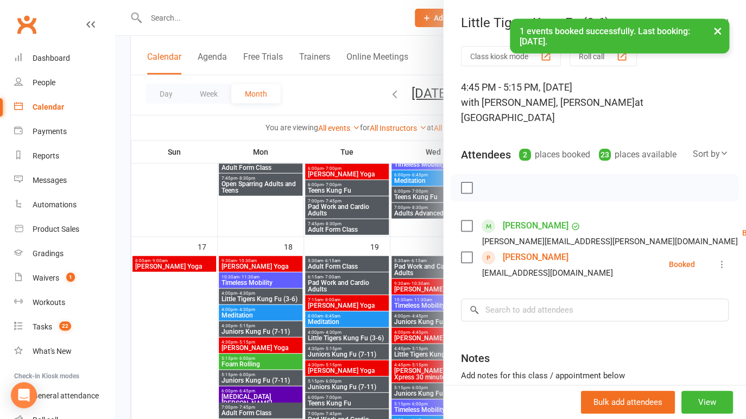
click at [717, 28] on button "×" at bounding box center [718, 29] width 20 height 23
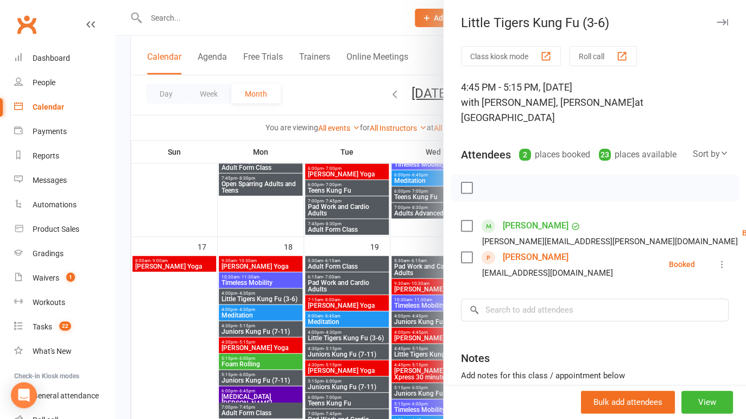
click at [717, 22] on icon "button" at bounding box center [722, 22] width 11 height 7
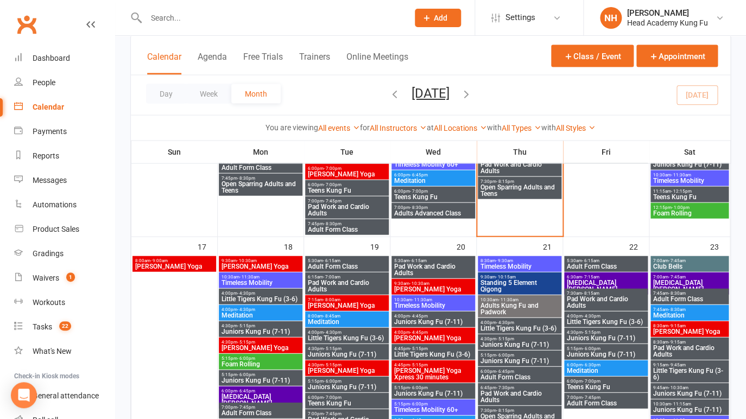
click at [208, 16] on input "text" at bounding box center [272, 17] width 258 height 15
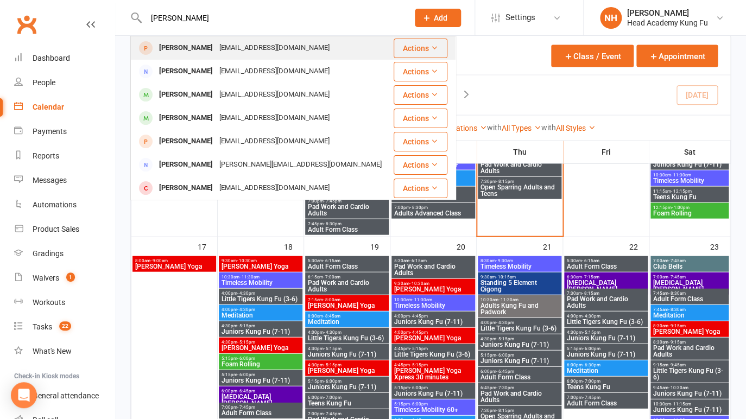
type input "leo van"
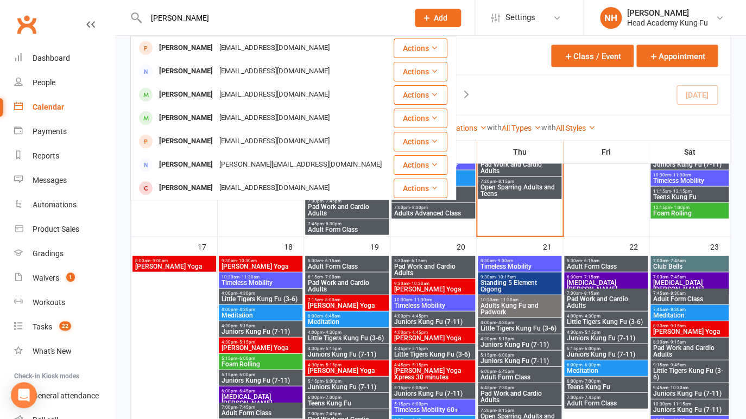
click at [183, 47] on div "Leo Van Vuuren" at bounding box center [186, 48] width 60 height 16
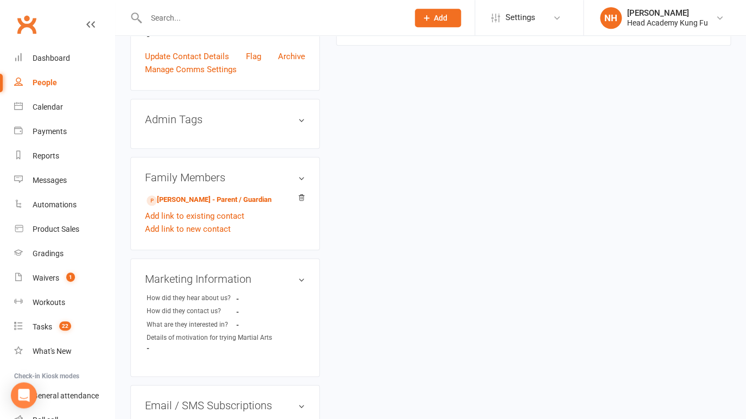
scroll to position [322, 0]
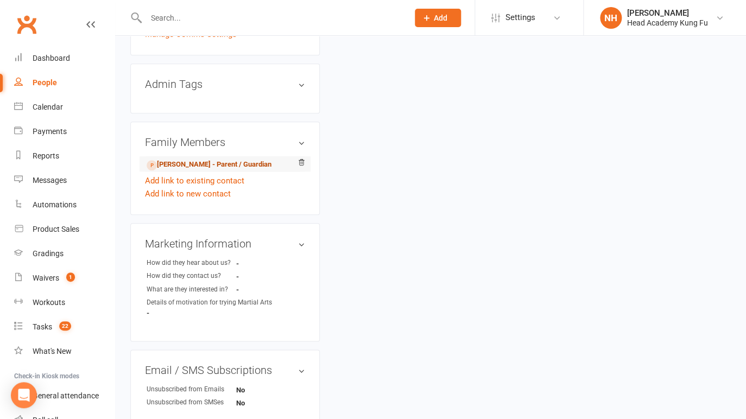
click at [201, 162] on link "Christine Van Vuuren - Parent / Guardian" at bounding box center [209, 164] width 125 height 11
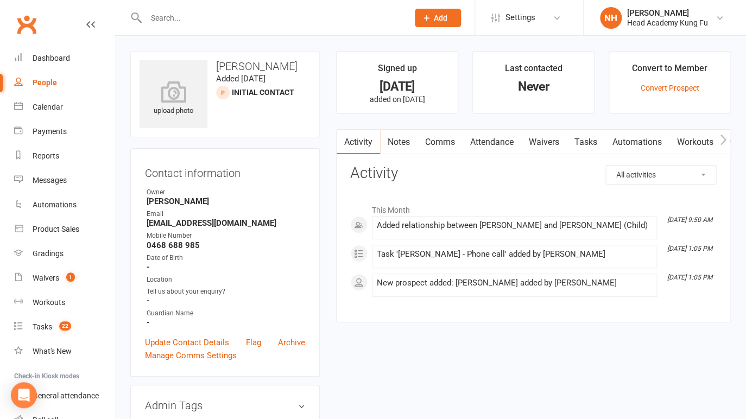
scroll to position [0, 1]
click at [591, 137] on link "Tasks" at bounding box center [586, 142] width 38 height 25
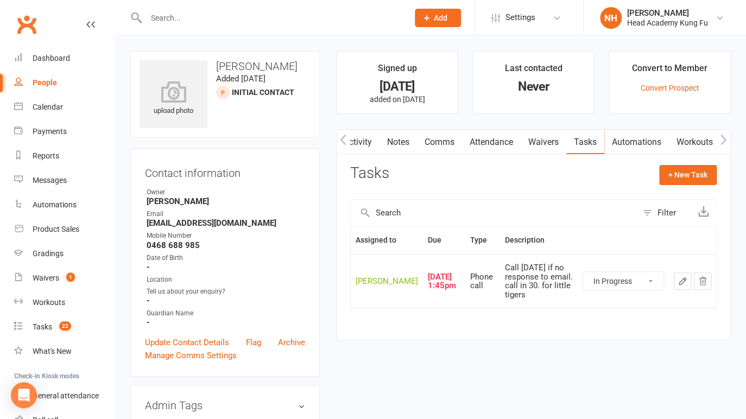
click option "In Progress" at bounding box center [0, 0] width 0 height 0
select select "started"
click at [682, 286] on icon "button" at bounding box center [683, 282] width 10 height 10
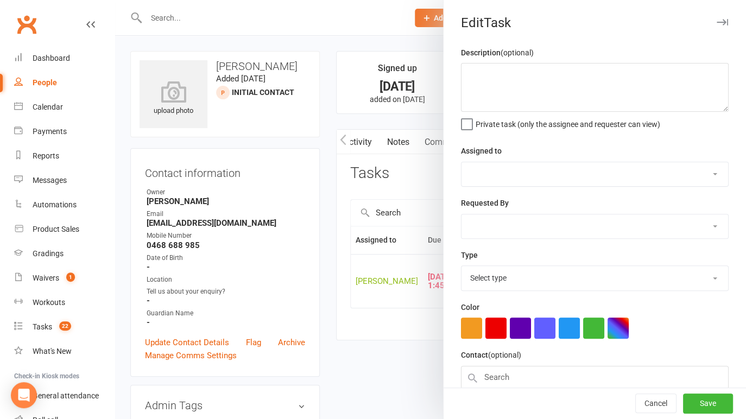
type textarea "Call tomorrow if no response to email. call in 30. for little tigers"
select select "31972"
type input "12 Aug 2025"
type input "1:45pm"
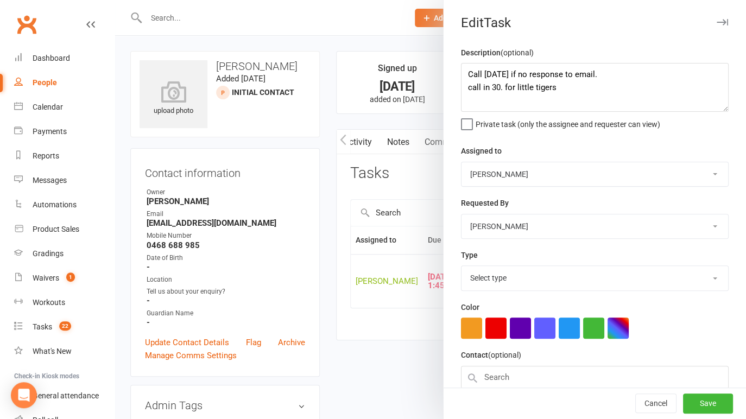
select select "14820"
click at [464, 74] on textarea "Call tomorrow if no response to email. call in 30. for little tigers" at bounding box center [595, 87] width 268 height 49
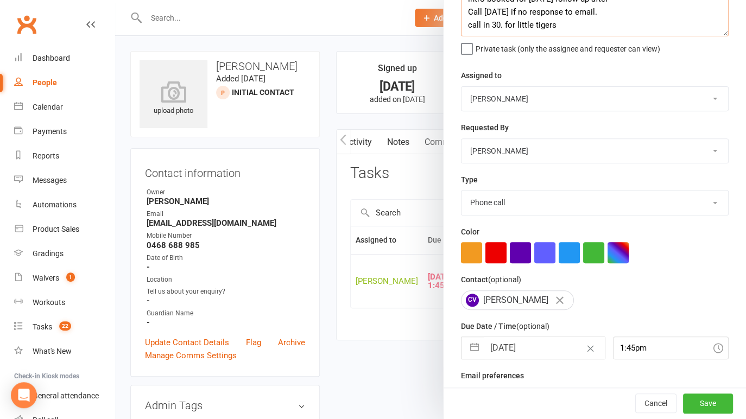
scroll to position [97, 0]
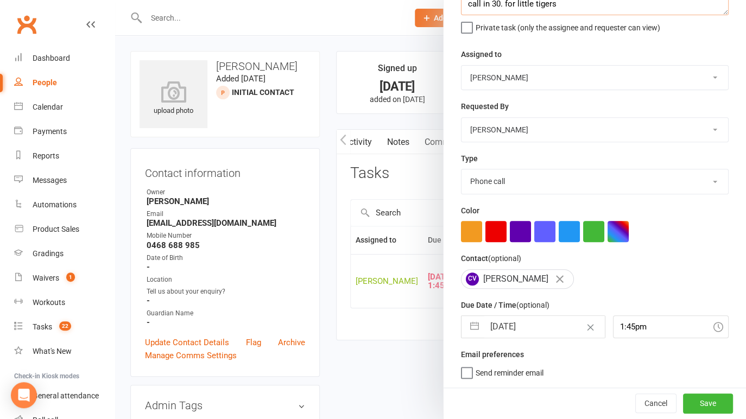
type textarea "intro booked for 20/08/25 follow up after Call tomorrow if no response to email…"
click at [539, 326] on input "12 Aug 2025" at bounding box center [545, 327] width 121 height 22
select select "6"
select select "2025"
select select "7"
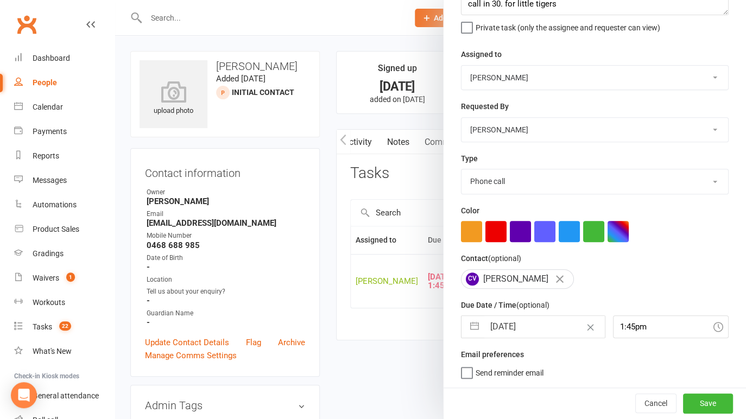
select select "2025"
select select "8"
select select "2025"
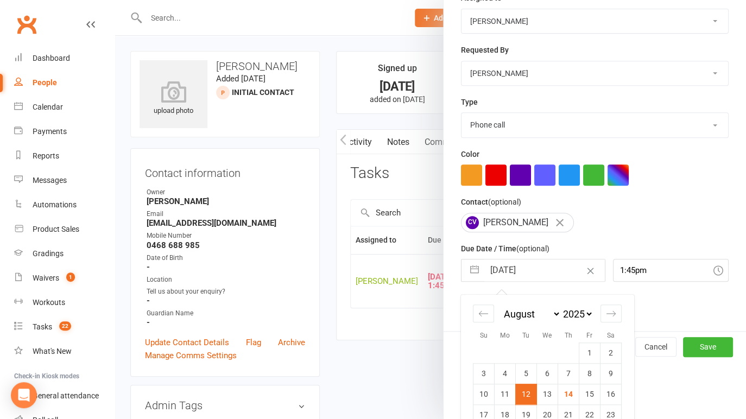
scroll to position [205, 0]
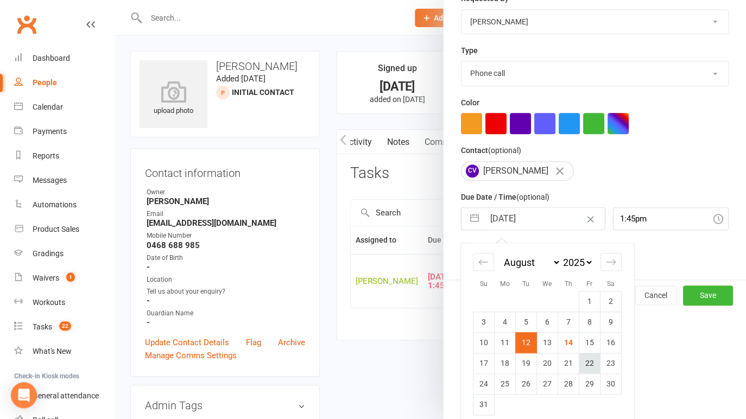
click at [580, 361] on td "22" at bounding box center [590, 363] width 21 height 21
type input "22 Aug 2025"
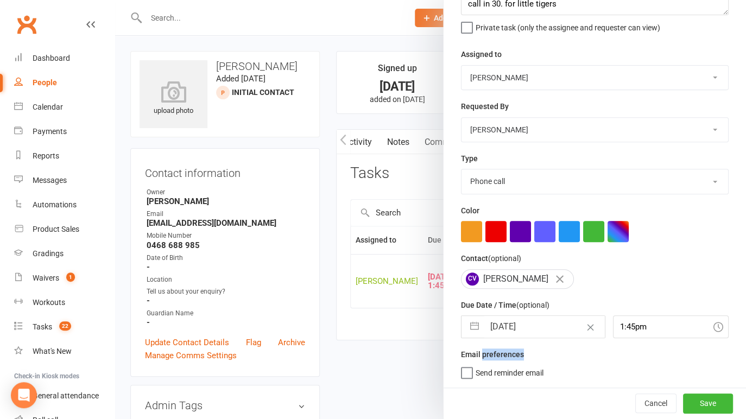
click at [579, 361] on div "Email preferences Send reminder email" at bounding box center [595, 363] width 268 height 30
click at [557, 326] on input "22 Aug 2025" at bounding box center [545, 327] width 121 height 22
select select "6"
select select "2025"
select select "7"
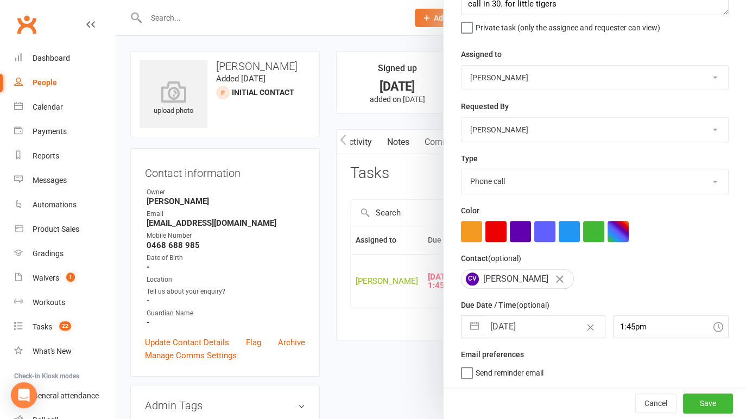
select select "2025"
select select "8"
select select "2025"
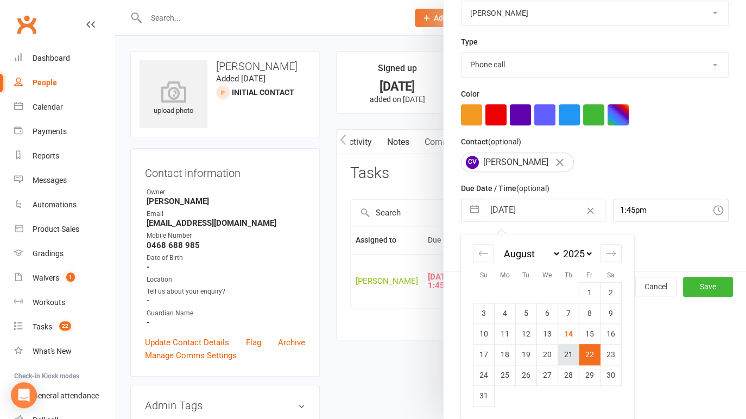
click at [558, 357] on td "21" at bounding box center [568, 354] width 21 height 21
type input "21 Aug 2025"
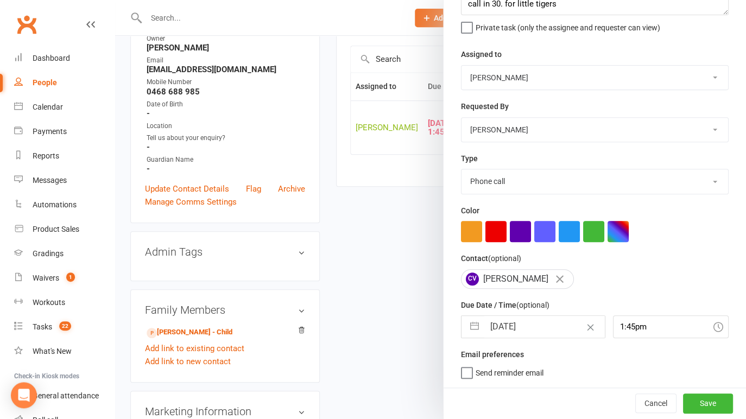
scroll to position [156, 0]
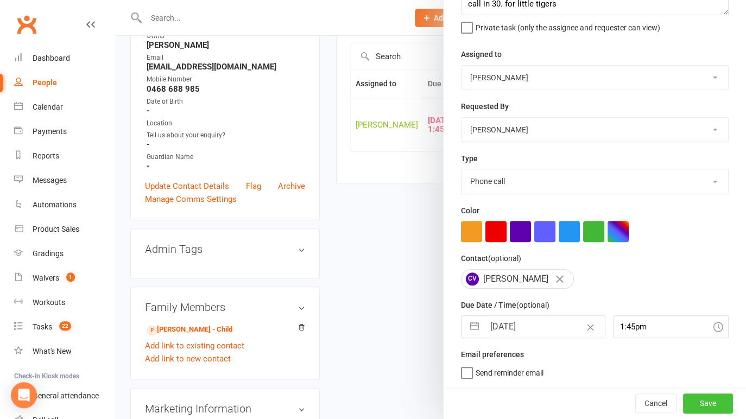
click at [690, 403] on button "Save" at bounding box center [708, 404] width 50 height 20
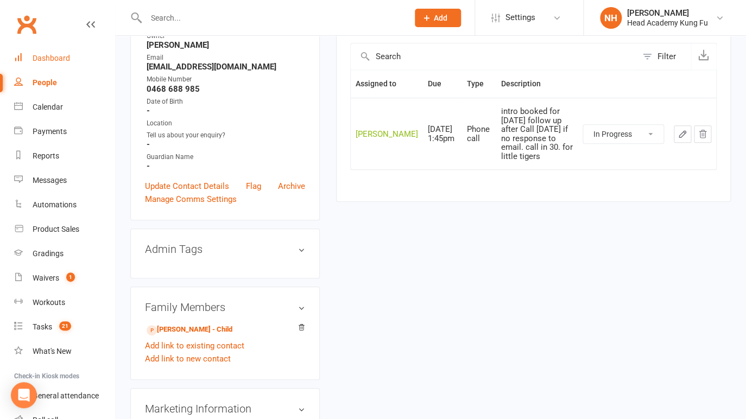
click at [43, 59] on div "Dashboard" at bounding box center [51, 58] width 37 height 9
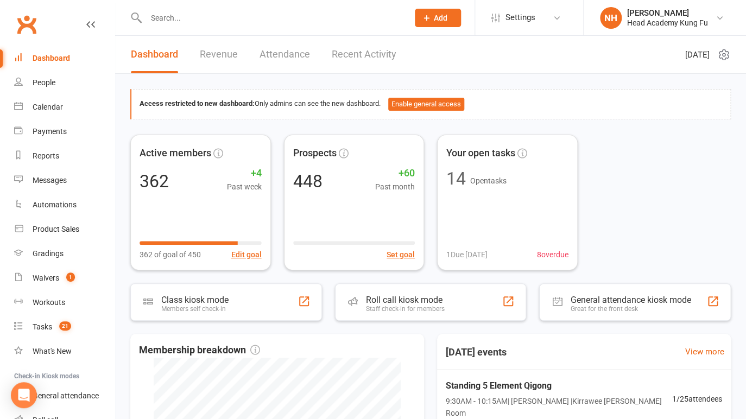
click at [206, 18] on input "text" at bounding box center [272, 17] width 258 height 15
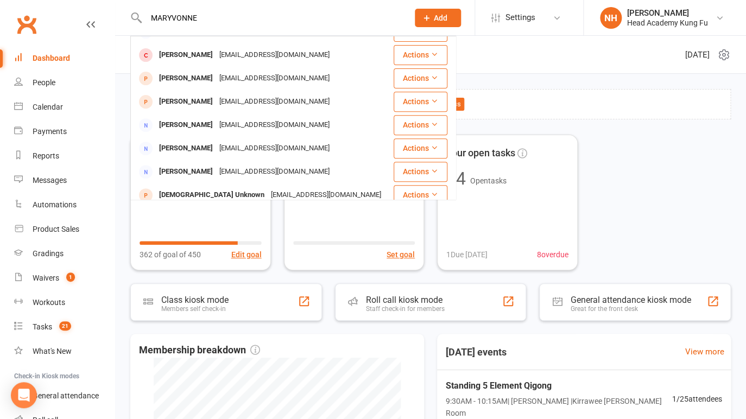
scroll to position [117, 0]
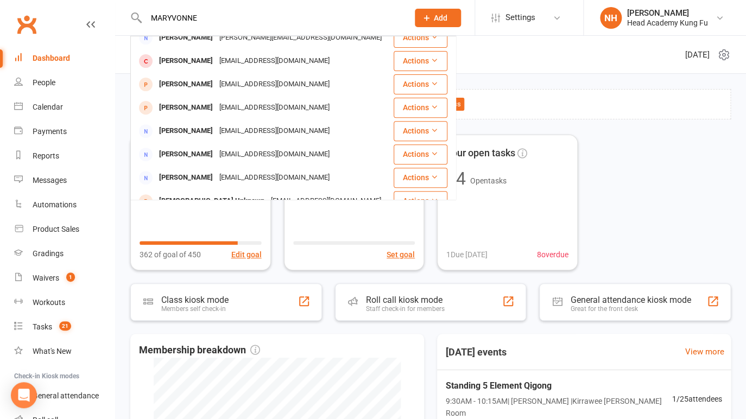
type input "MARYVONNE"
click at [54, 54] on link "Dashboard" at bounding box center [64, 58] width 101 height 24
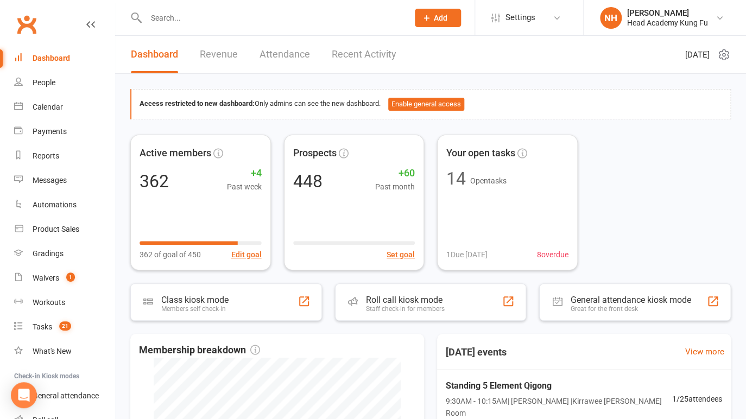
click at [195, 19] on input "text" at bounding box center [272, 17] width 258 height 15
paste input "maryvonne.gendron@yahoo.com.au"
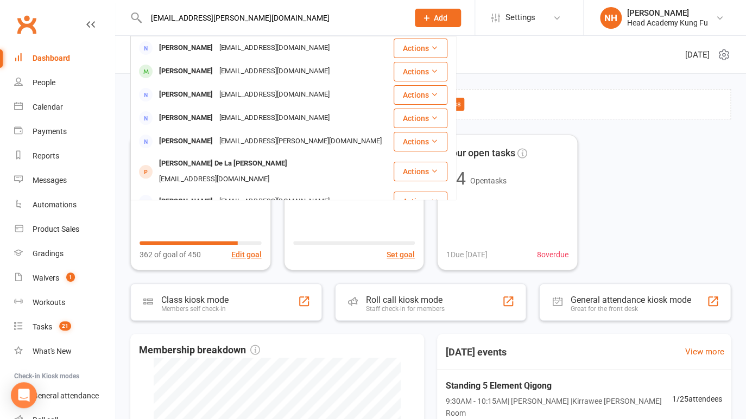
type input "maryvonne.gendron@yahoo.com.au"
click at [37, 62] on div "Dashboard" at bounding box center [51, 58] width 37 height 9
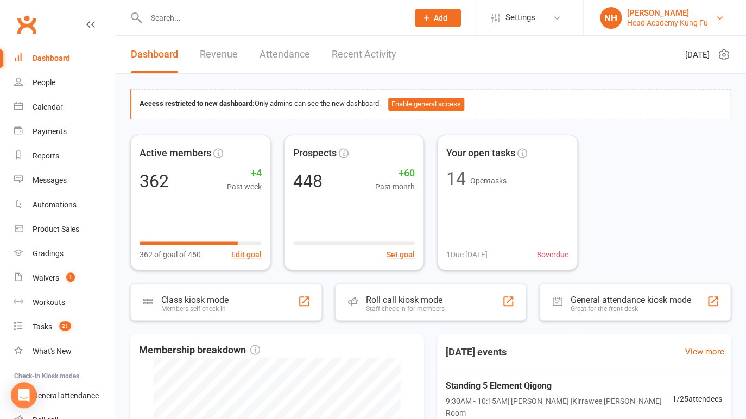
click at [675, 20] on div "Head Academy Kung Fu" at bounding box center [667, 23] width 81 height 10
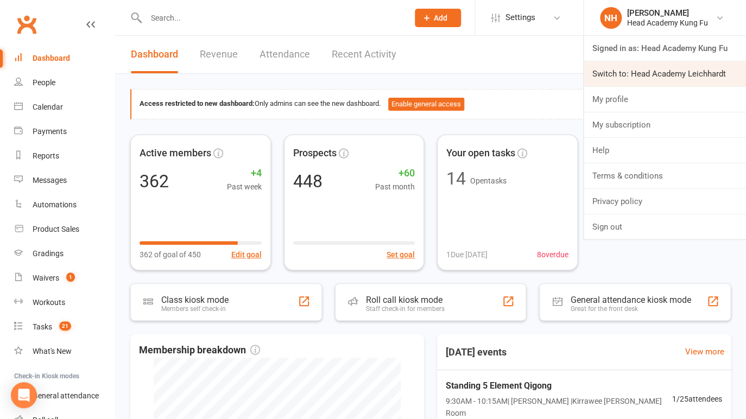
click at [665, 86] on link "Switch to: Head Academy Leichhardt" at bounding box center [665, 73] width 162 height 25
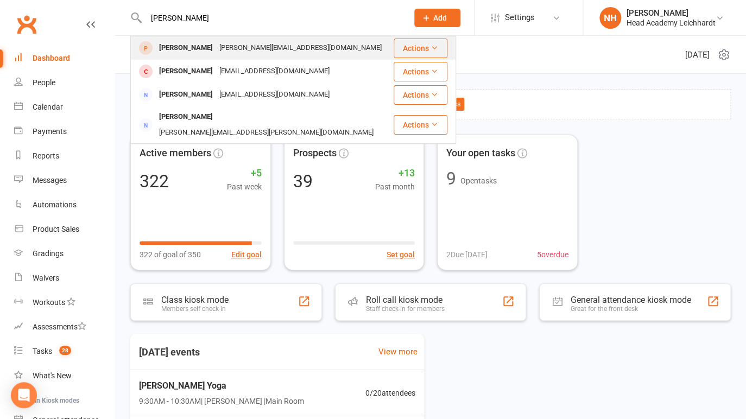
type input "[PERSON_NAME]"
click at [184, 52] on div "[PERSON_NAME]" at bounding box center [186, 48] width 60 height 16
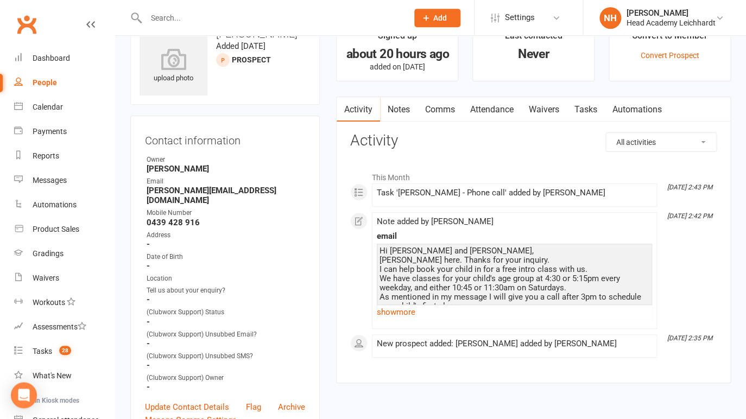
scroll to position [61, 0]
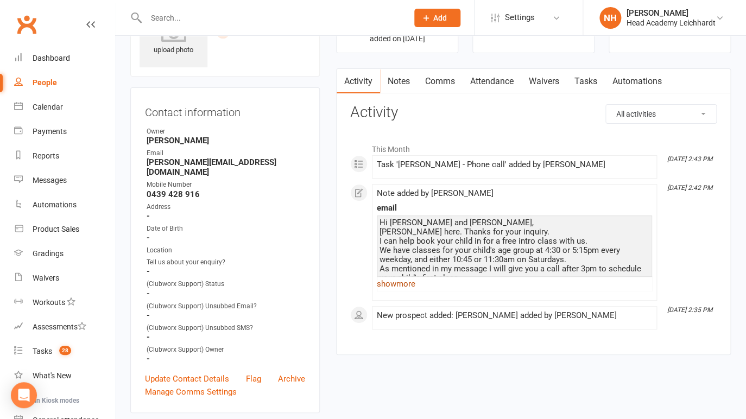
click at [386, 285] on link "show more" at bounding box center [514, 284] width 275 height 15
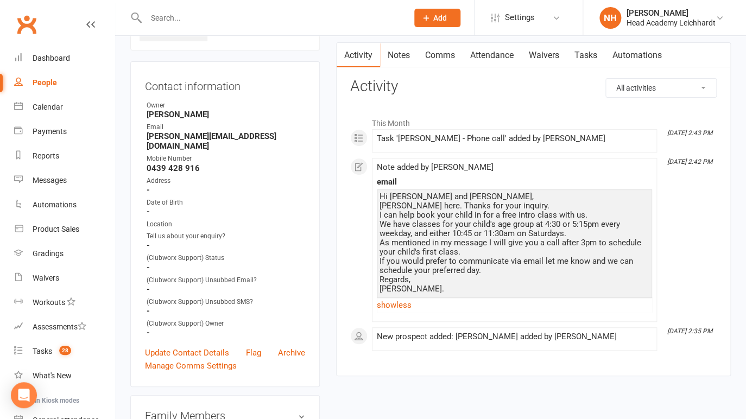
scroll to position [0, 0]
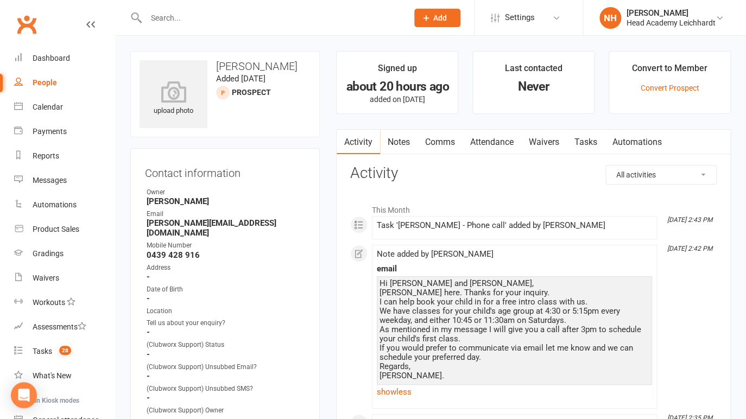
click at [498, 142] on link "Attendance" at bounding box center [492, 142] width 59 height 25
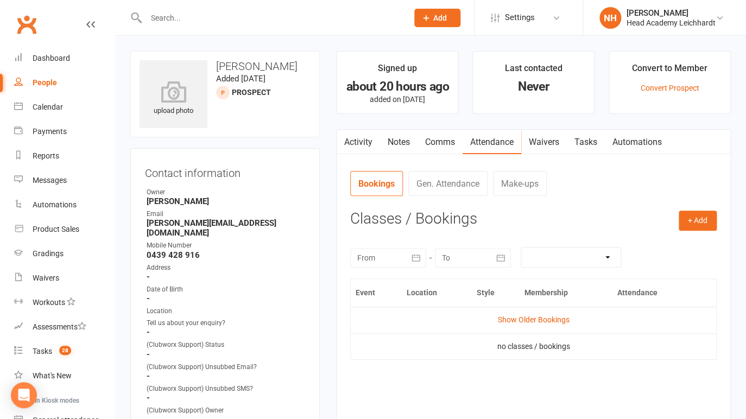
click at [369, 140] on link "Activity" at bounding box center [358, 142] width 43 height 25
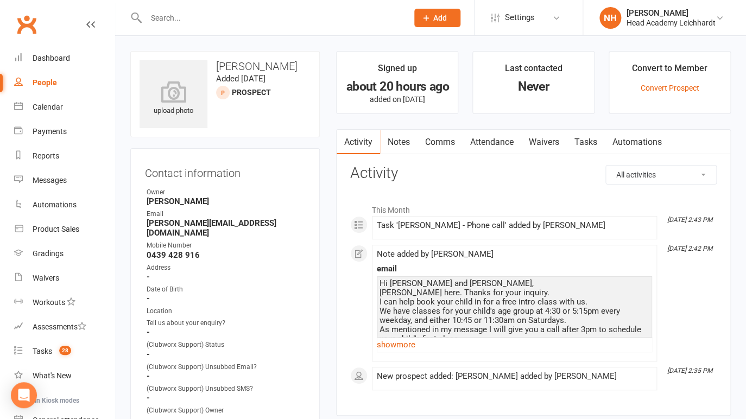
click at [201, 18] on input "text" at bounding box center [272, 17] width 258 height 15
click at [200, 17] on input "text" at bounding box center [272, 17] width 258 height 15
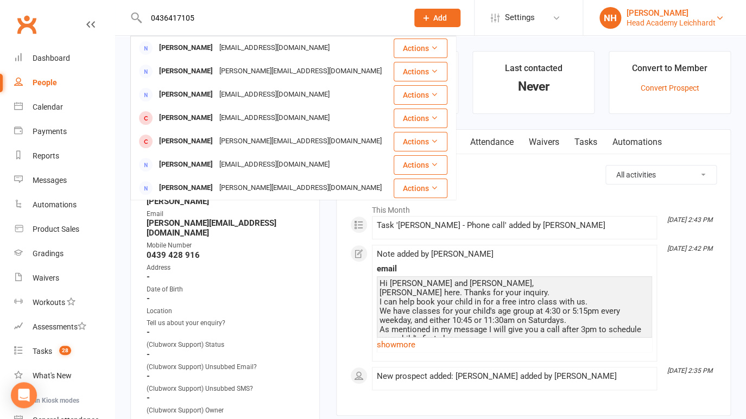
type input "0436417105"
click at [695, 20] on div "Head Academy Leichhardt" at bounding box center [671, 23] width 89 height 10
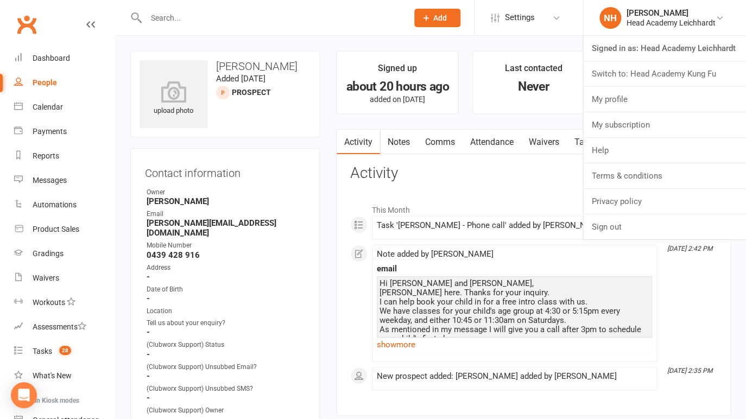
click at [661, 83] on link "Switch to: Head Academy Kung Fu" at bounding box center [664, 73] width 163 height 25
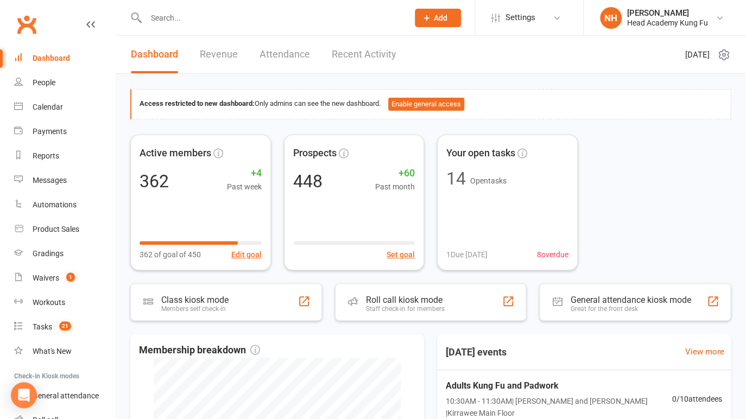
click at [184, 19] on input "text" at bounding box center [272, 17] width 258 height 15
click at [194, 18] on input "text" at bounding box center [272, 17] width 258 height 15
click at [181, 22] on input "text" at bounding box center [272, 17] width 258 height 15
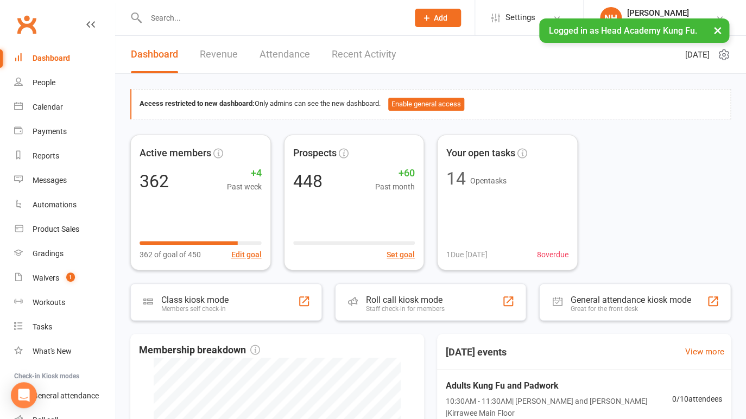
click at [191, 13] on input "text" at bounding box center [272, 17] width 258 height 15
click at [441, 15] on span "Add" at bounding box center [441, 18] width 14 height 9
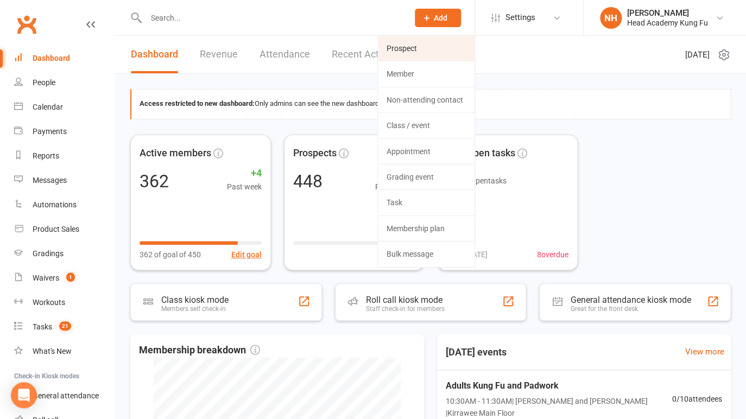
click at [412, 50] on link "Prospect" at bounding box center [426, 48] width 97 height 25
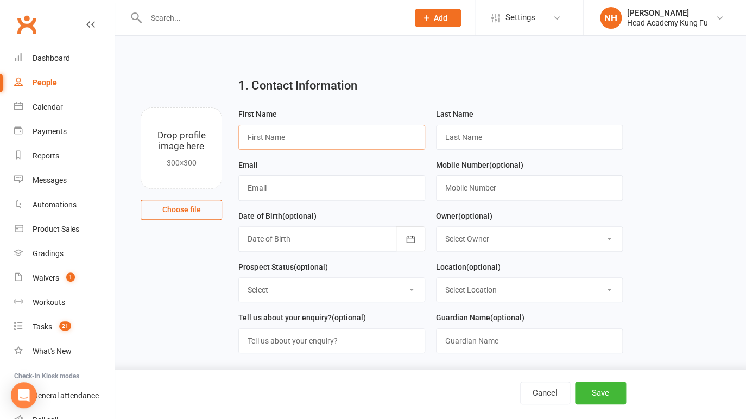
click at [293, 140] on input "text" at bounding box center [331, 137] width 187 height 25
click at [294, 139] on input "text" at bounding box center [331, 137] width 187 height 25
click at [303, 135] on input "text" at bounding box center [331, 137] width 187 height 25
type input "[PERSON_NAME]"
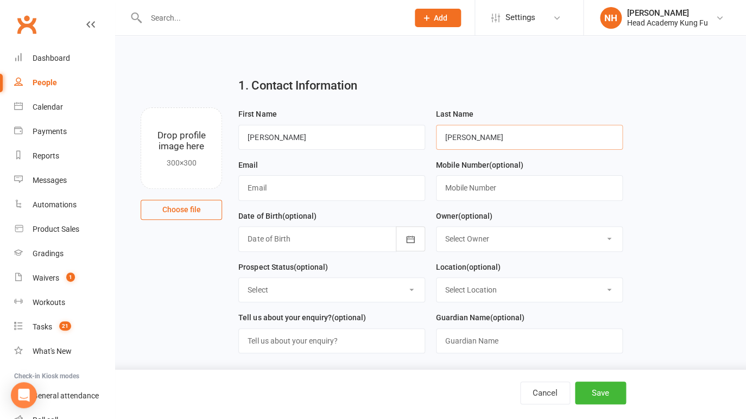
type input "[PERSON_NAME]"
click at [269, 175] on div "Email" at bounding box center [331, 180] width 187 height 42
click at [269, 190] on input "text" at bounding box center [331, 187] width 187 height 25
type input "[EMAIL_ADDRESS][DOMAIN_NAME]"
click at [498, 187] on input "text" at bounding box center [529, 187] width 187 height 25
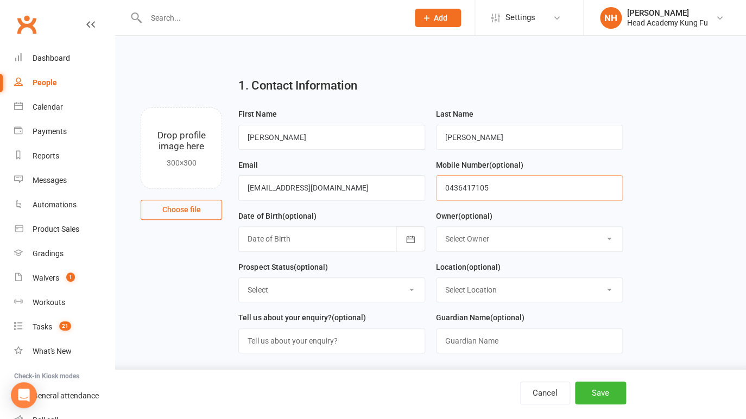
type input "0436417105"
select select "0"
click option "[PERSON_NAME]" at bounding box center [0, 0] width 0 height 0
click at [239, 278] on select "Select Initial Contact Follow-up Call No Contact Follow-up Email No Contact Int…" at bounding box center [332, 290] width 186 height 24
select select "Intro booked"
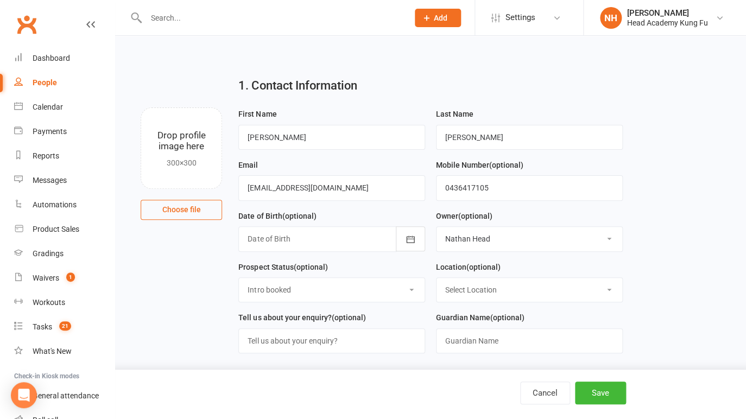
click option "Intro booked" at bounding box center [0, 0] width 0 height 0
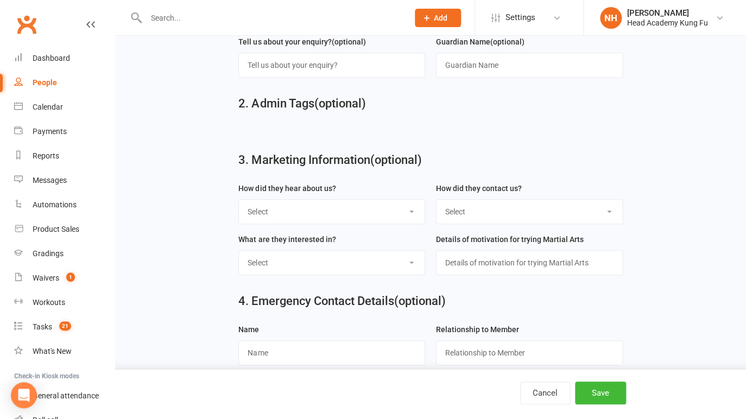
scroll to position [287, 0]
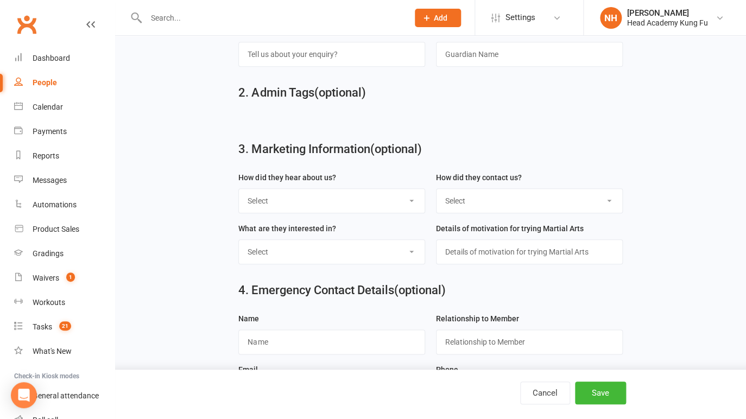
select select "Google or web Search"
click option "Google or web Search" at bounding box center [0, 0] width 0 height 0
select select "Phone"
click option "Phone" at bounding box center [0, 0] width 0 height 0
click at [239, 240] on select "Select Just an activity Self Defence Anti Bullying Focus and Discipline Burn en…" at bounding box center [332, 252] width 186 height 24
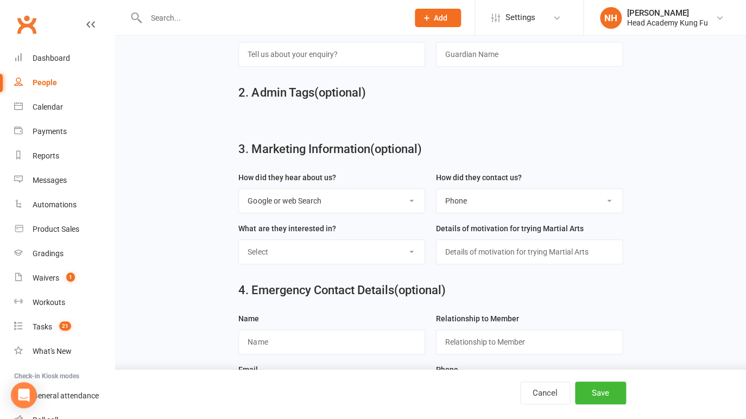
select select "Focus and Discipline"
click option "Focus and Discipline" at bounding box center [0, 0] width 0 height 0
click at [507, 260] on input "text" at bounding box center [529, 252] width 187 height 25
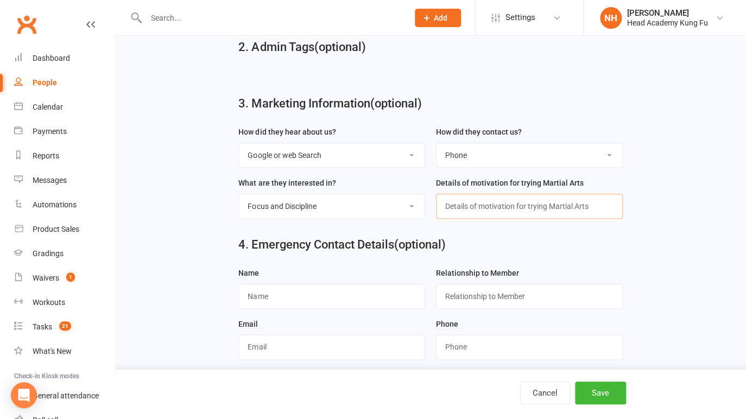
scroll to position [339, 0]
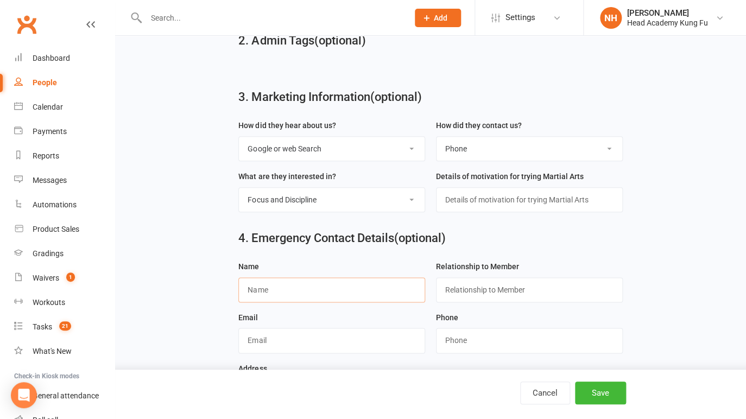
click at [350, 291] on input "text" at bounding box center [331, 290] width 187 height 25
type input "Kirra"
click at [493, 296] on input "text" at bounding box center [529, 290] width 187 height 25
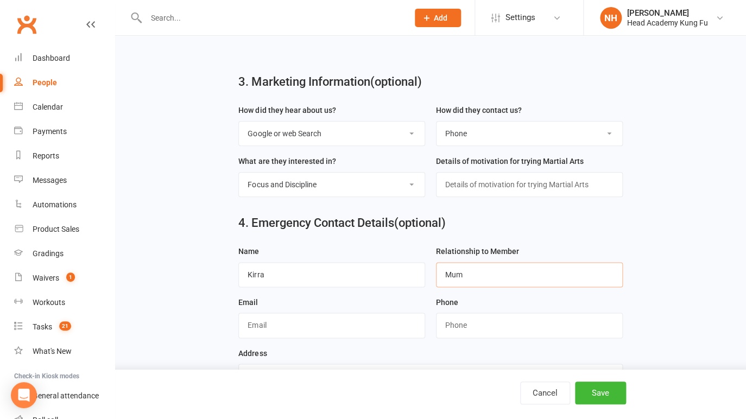
scroll to position [393, 0]
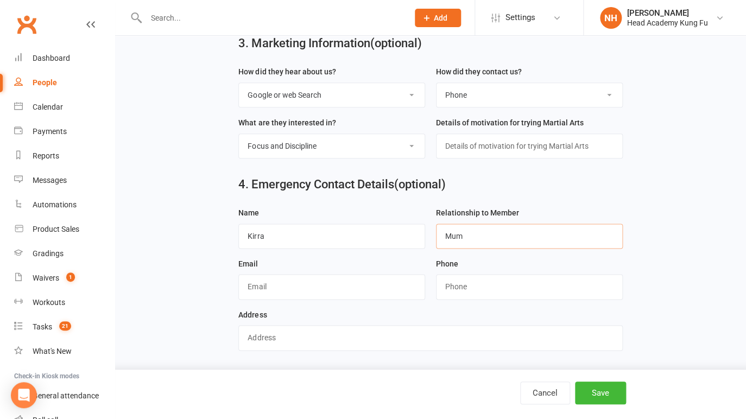
type input "Mum"
click at [292, 289] on input "text" at bounding box center [331, 286] width 187 height 25
click at [484, 280] on input "string" at bounding box center [529, 286] width 187 height 25
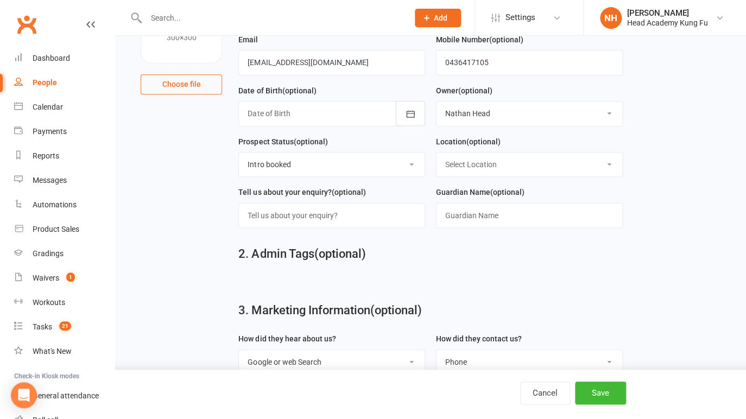
scroll to position [62, 0]
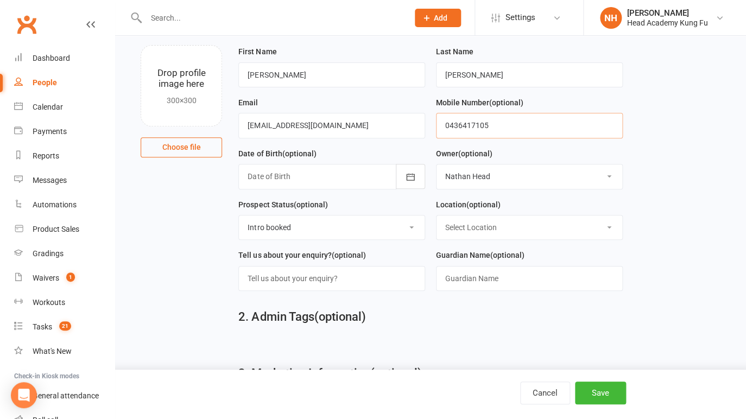
drag, startPoint x: 498, startPoint y: 129, endPoint x: 410, endPoint y: 132, distance: 88.6
click at [436, 130] on input "0436417105" at bounding box center [529, 125] width 187 height 25
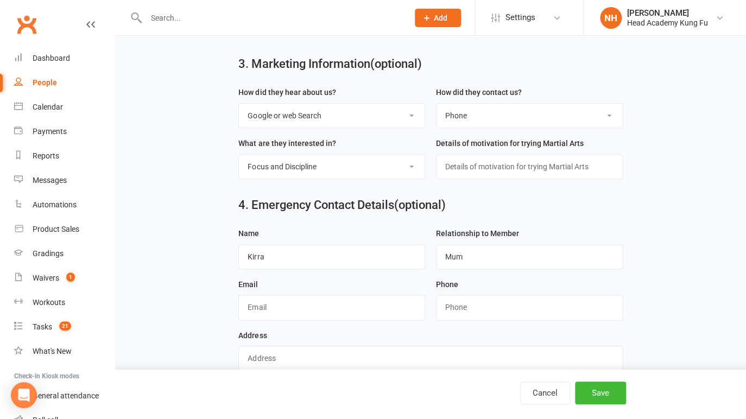
scroll to position [384, 0]
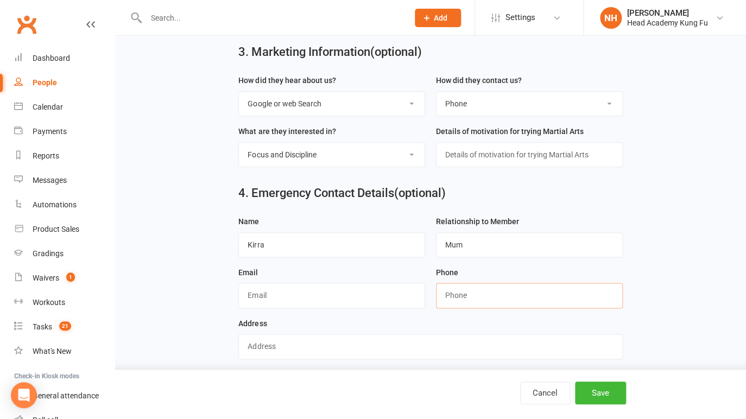
click at [481, 298] on input "string" at bounding box center [529, 295] width 187 height 25
paste input "0436417105"
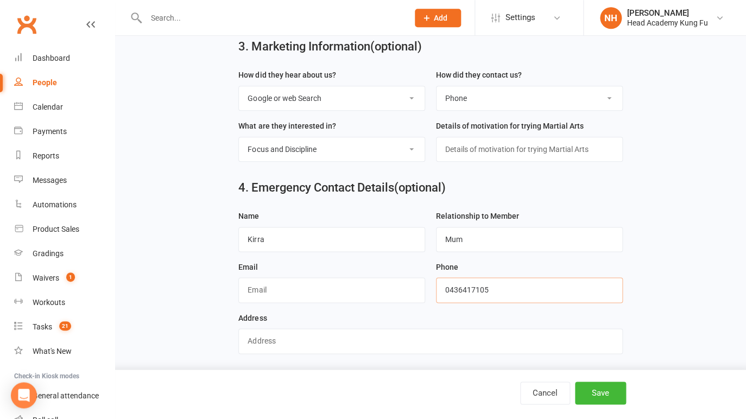
scroll to position [393, 0]
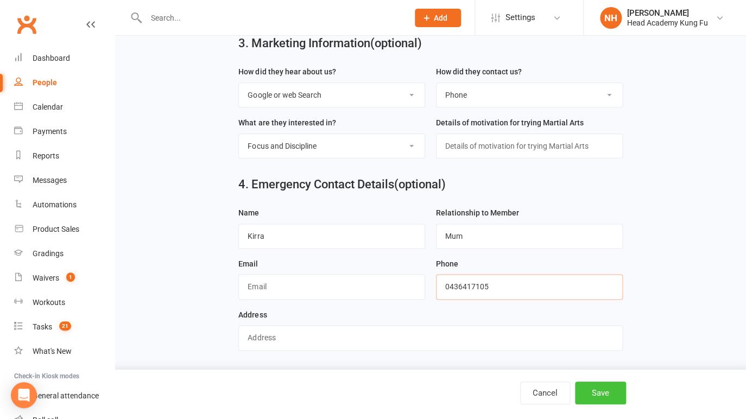
type input "0436417105"
click at [599, 392] on button "Save" at bounding box center [600, 393] width 51 height 23
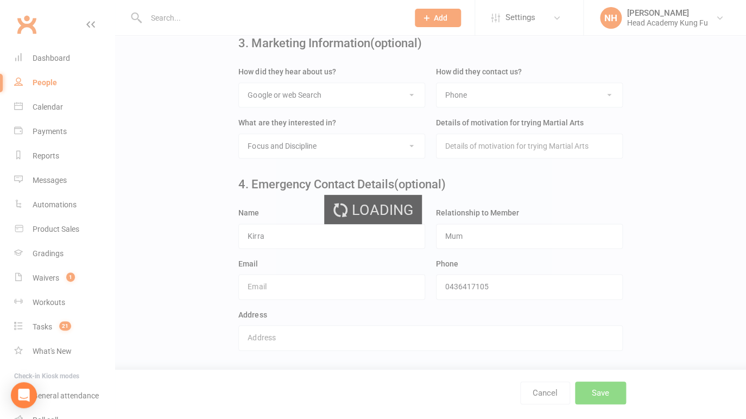
scroll to position [0, 0]
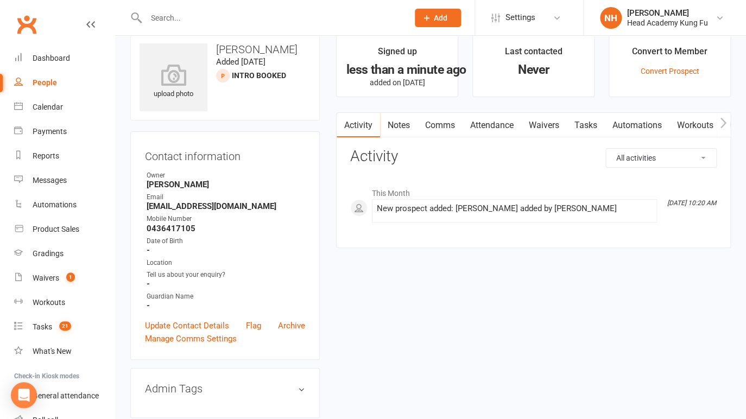
scroll to position [17, 0]
click at [404, 121] on link "Notes" at bounding box center [398, 124] width 37 height 25
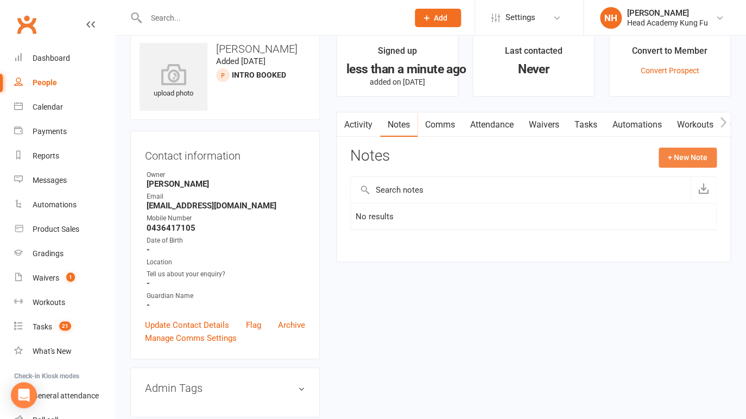
click at [685, 167] on button "+ New Note" at bounding box center [688, 158] width 58 height 20
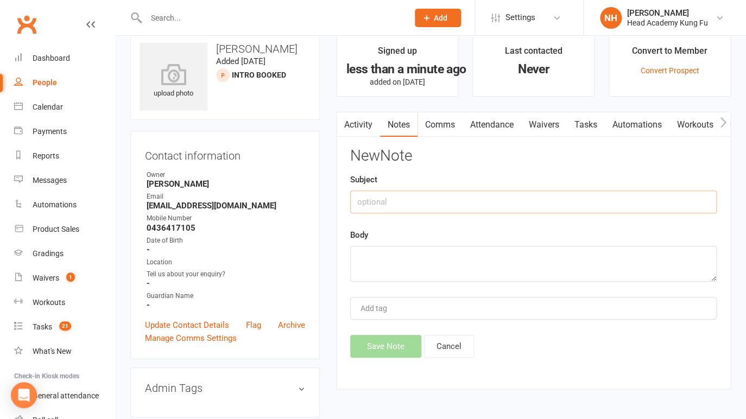
click at [375, 211] on input "text" at bounding box center [533, 202] width 367 height 23
click at [405, 208] on input "Mum or Op" at bounding box center [533, 202] width 367 height 23
type input "Mum or Au Pair will bring [PERSON_NAME]"
click at [357, 262] on textarea at bounding box center [533, 264] width 367 height 36
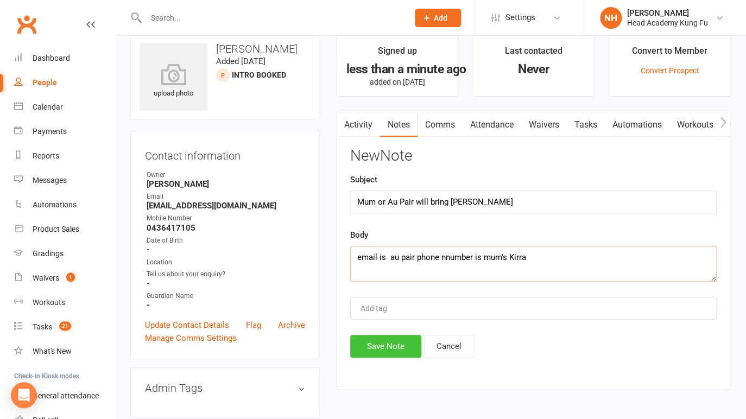
type textarea "email is au pair phone nnumber is mum's Kirra"
click at [384, 346] on button "Save Note" at bounding box center [385, 346] width 71 height 23
